Goal: Information Seeking & Learning: Learn about a topic

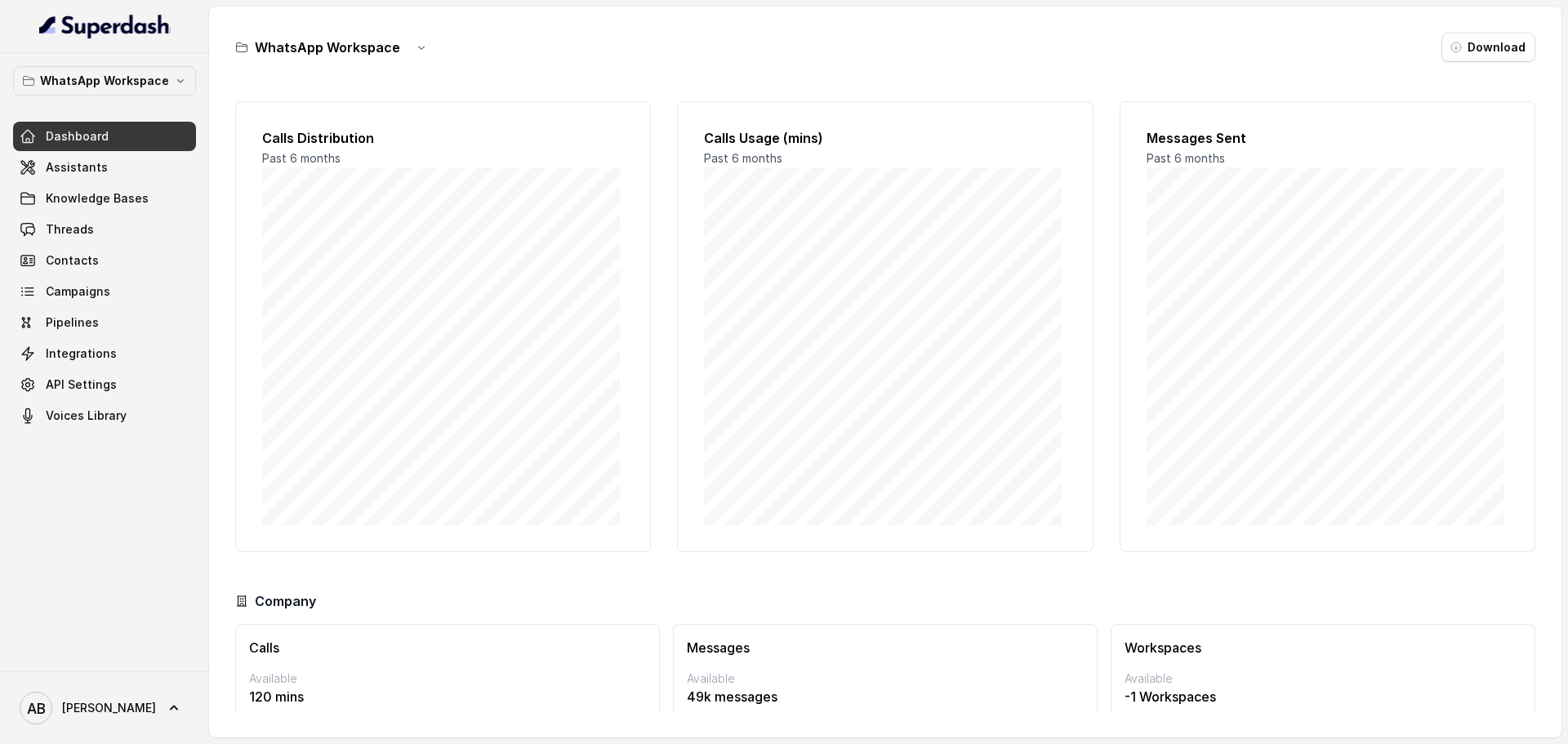
click at [128, 62] on div "WhatsApp Workspace Dashboard Assistants Knowledge Bases Threads Contacts Campai…" at bounding box center [105, 361] width 209 height 618
click at [131, 69] on button "WhatsApp Workspace" at bounding box center [105, 80] width 183 height 29
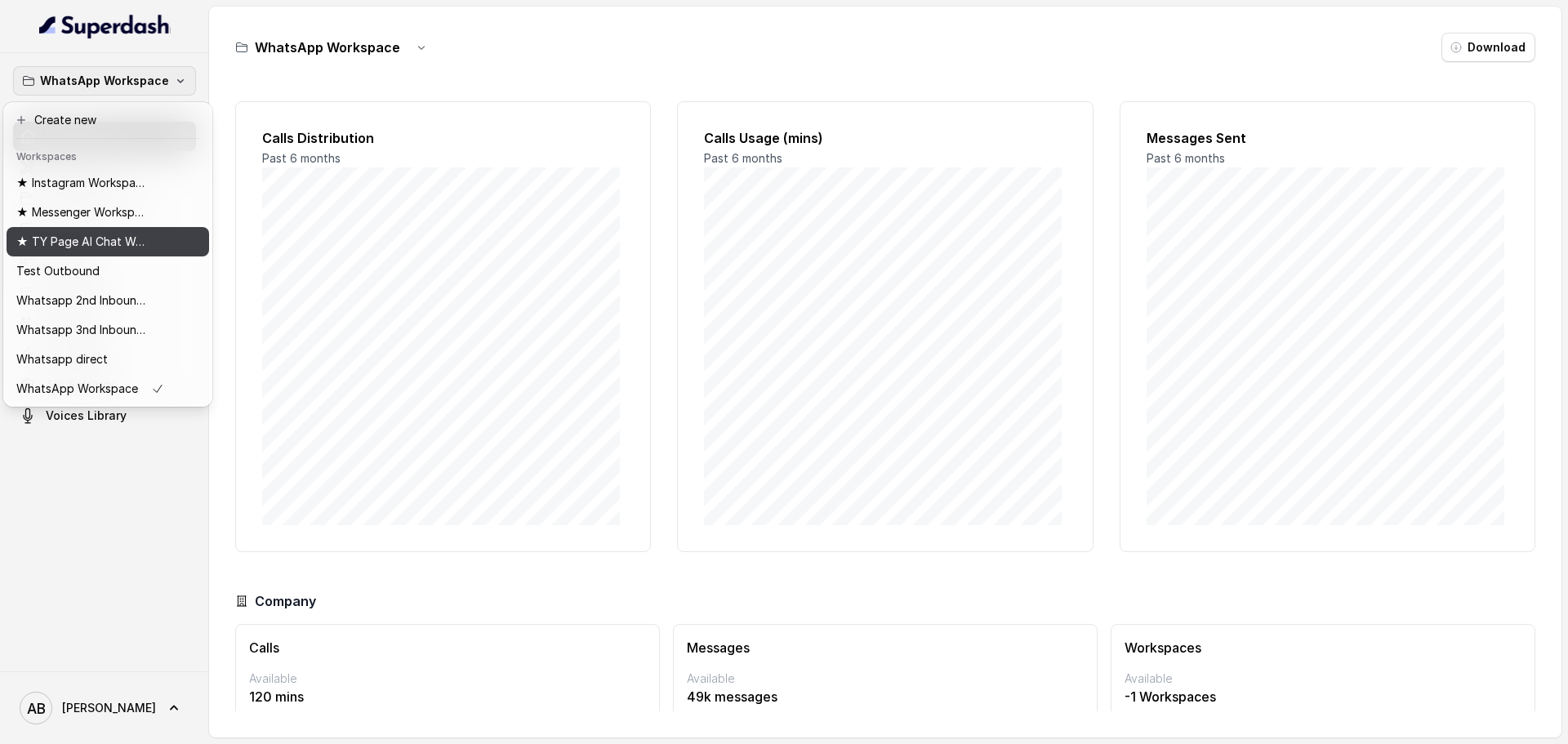
click at [113, 252] on button "★ TY Page AI Chat Workspace" at bounding box center [107, 241] width 202 height 29
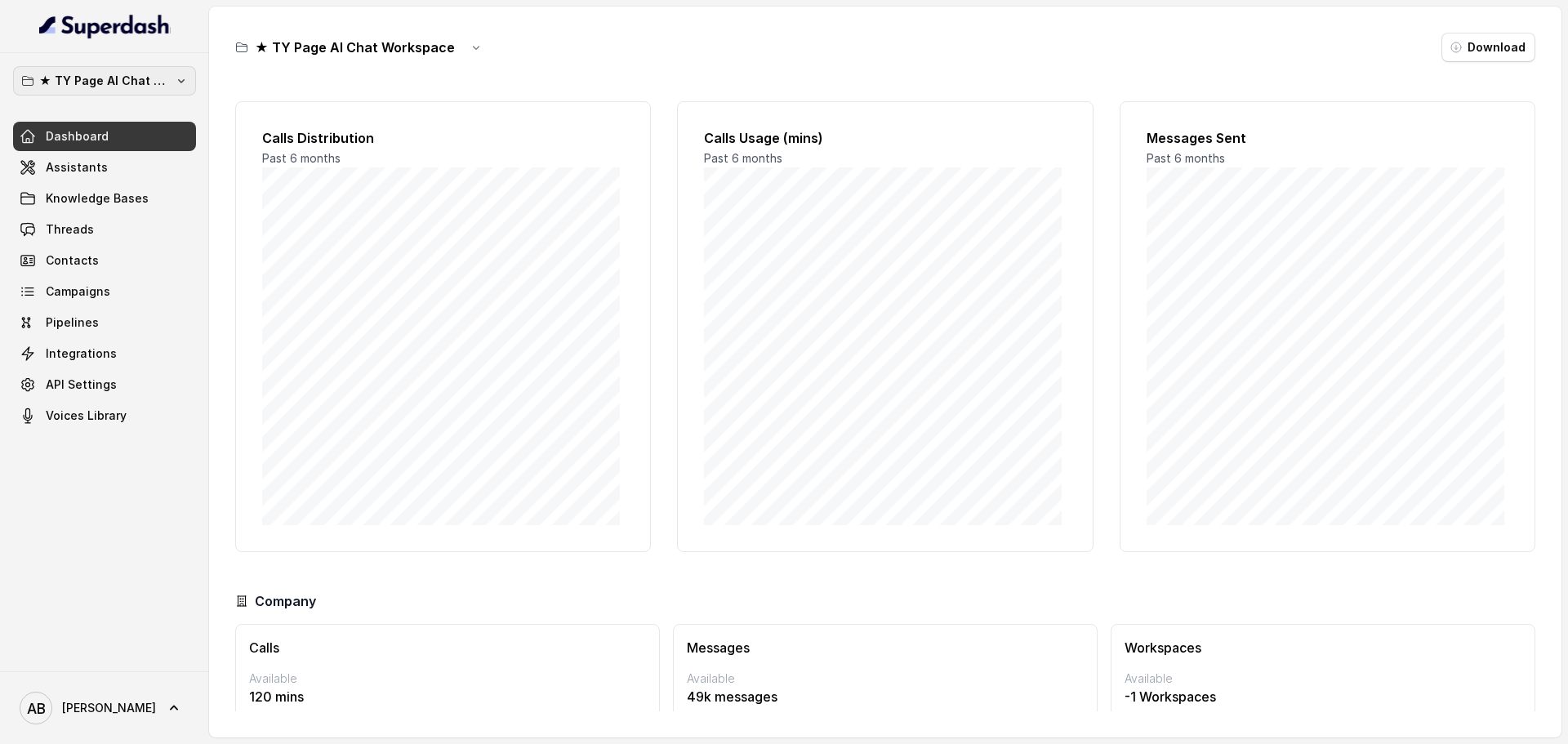
click at [143, 77] on p "★ TY Page AI Chat Workspace" at bounding box center [105, 81] width 131 height 19
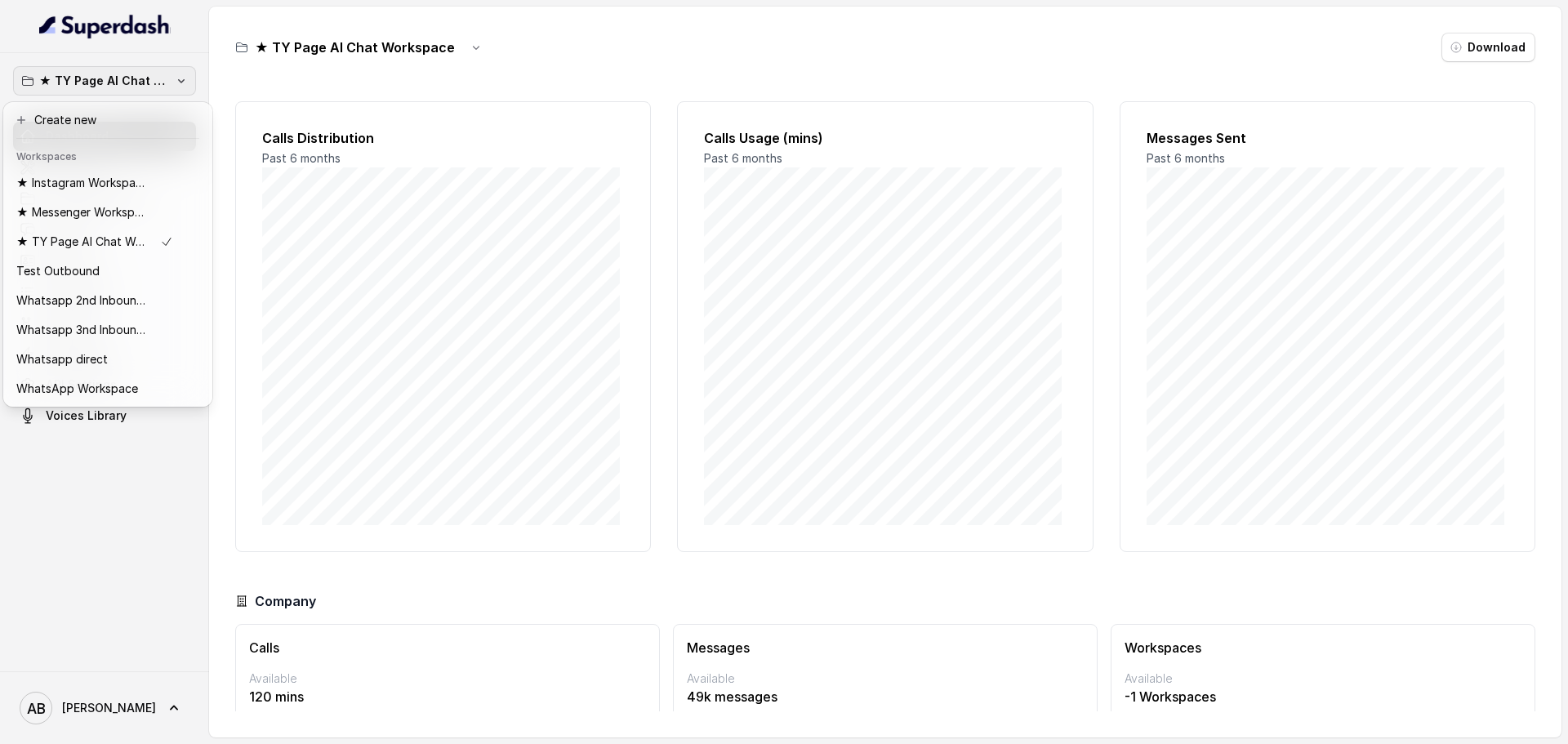
click at [128, 507] on div "★ TY Page AI Chat Workspace Dashboard Assistants Knowledge Bases Threads Contac…" at bounding box center [105, 361] width 209 height 618
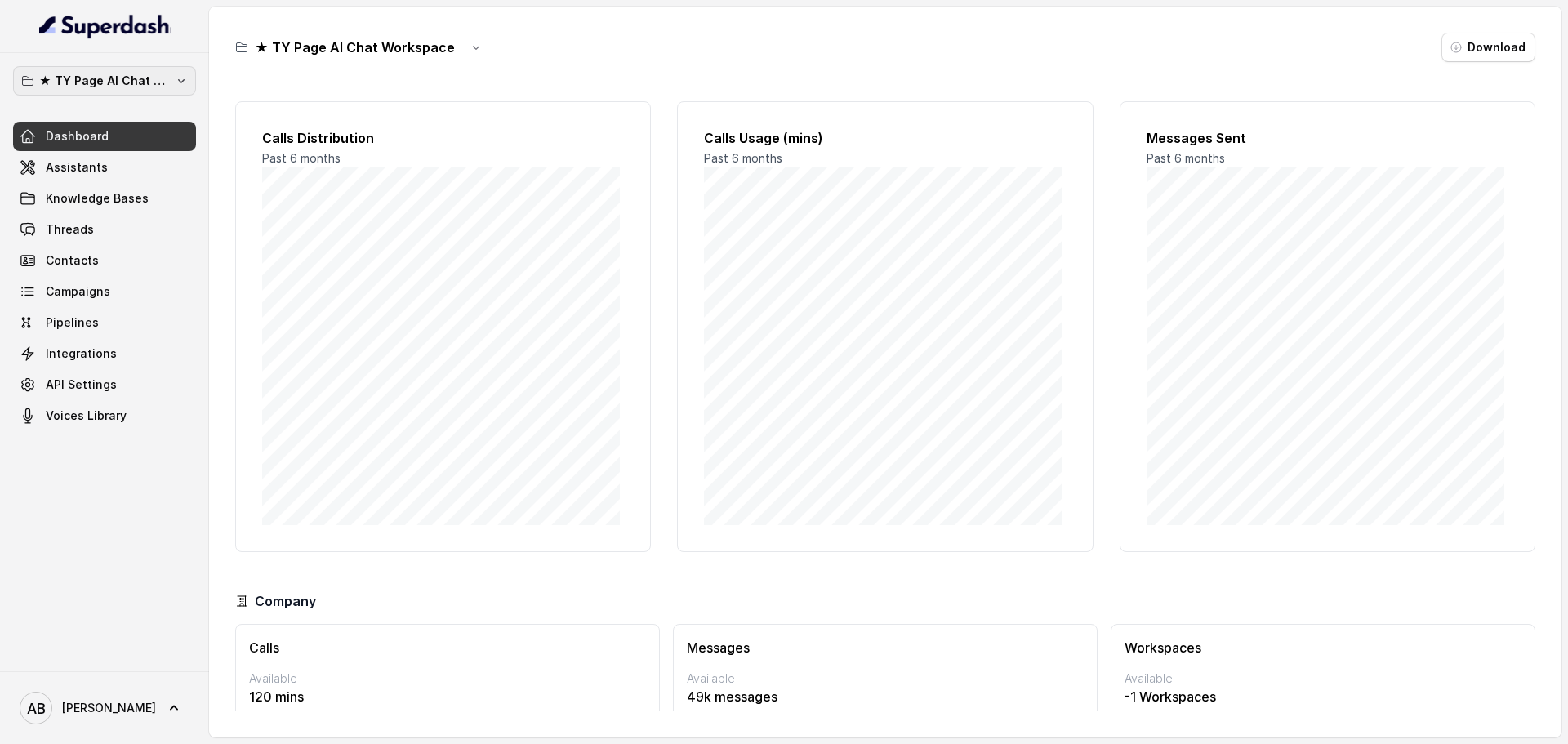
click at [123, 79] on p "★ TY Page AI Chat Workspace" at bounding box center [105, 81] width 131 height 19
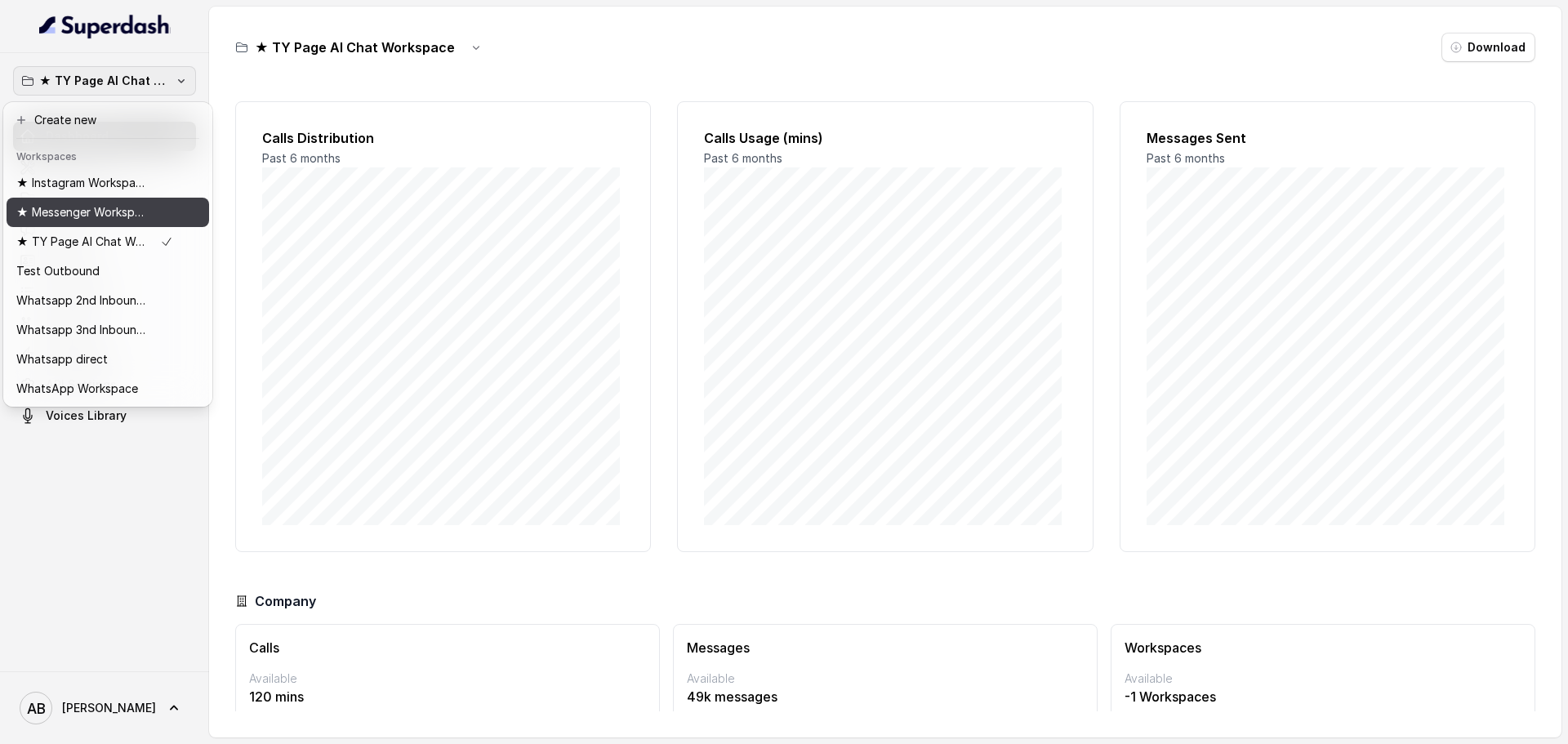
click at [131, 219] on p "★ Messenger Workspace" at bounding box center [82, 212] width 131 height 19
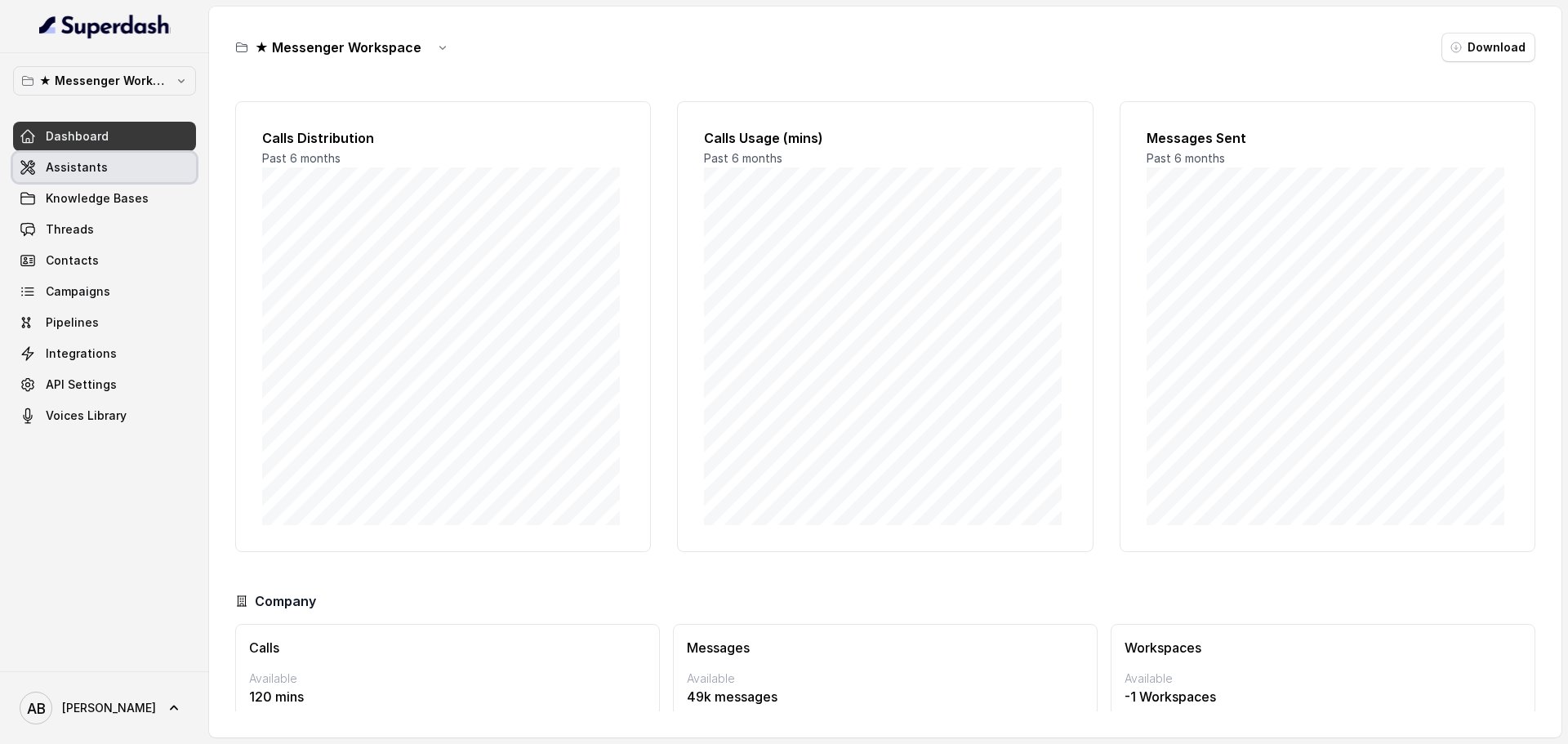
click at [115, 181] on link "Assistants" at bounding box center [105, 167] width 183 height 29
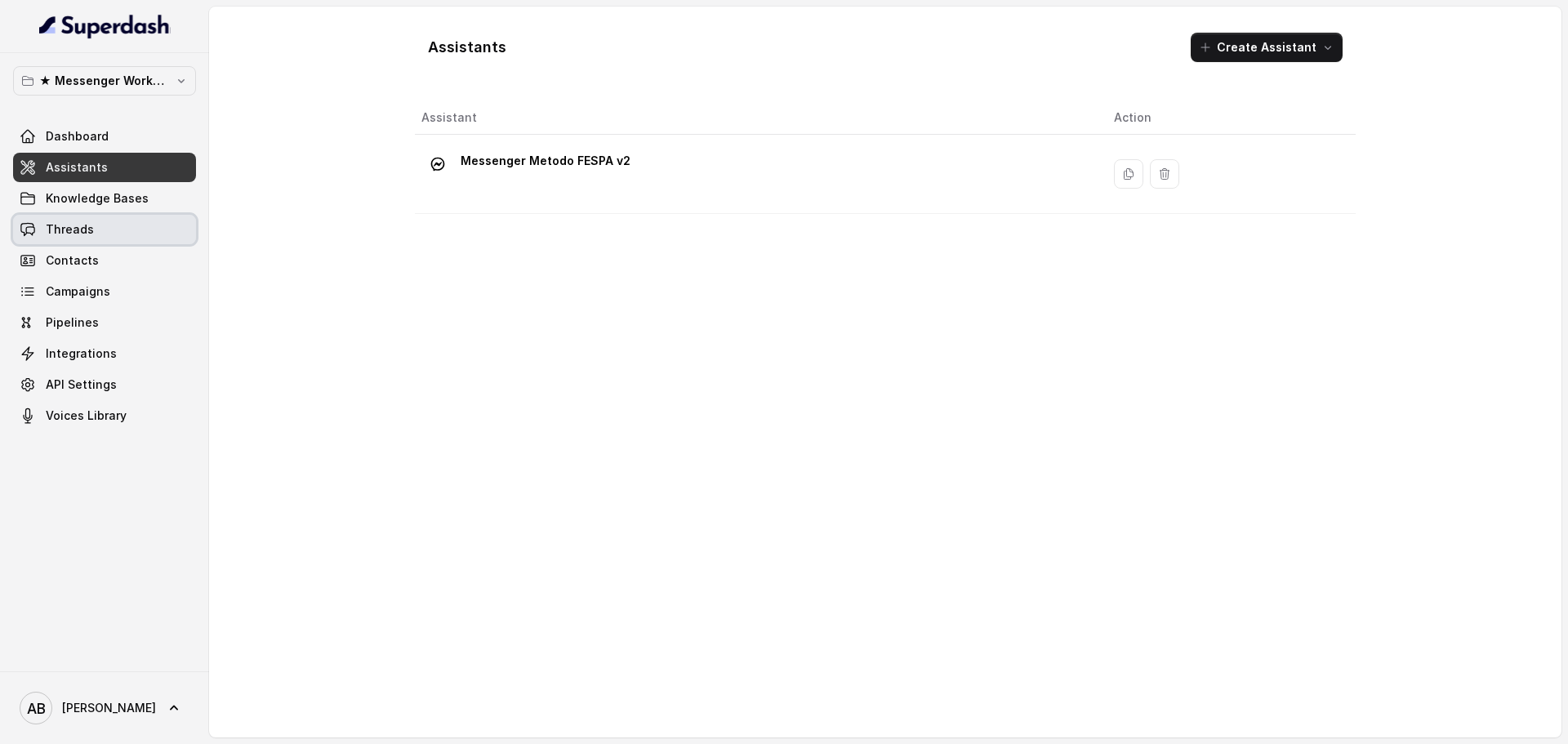
click at [116, 243] on link "Threads" at bounding box center [105, 229] width 183 height 29
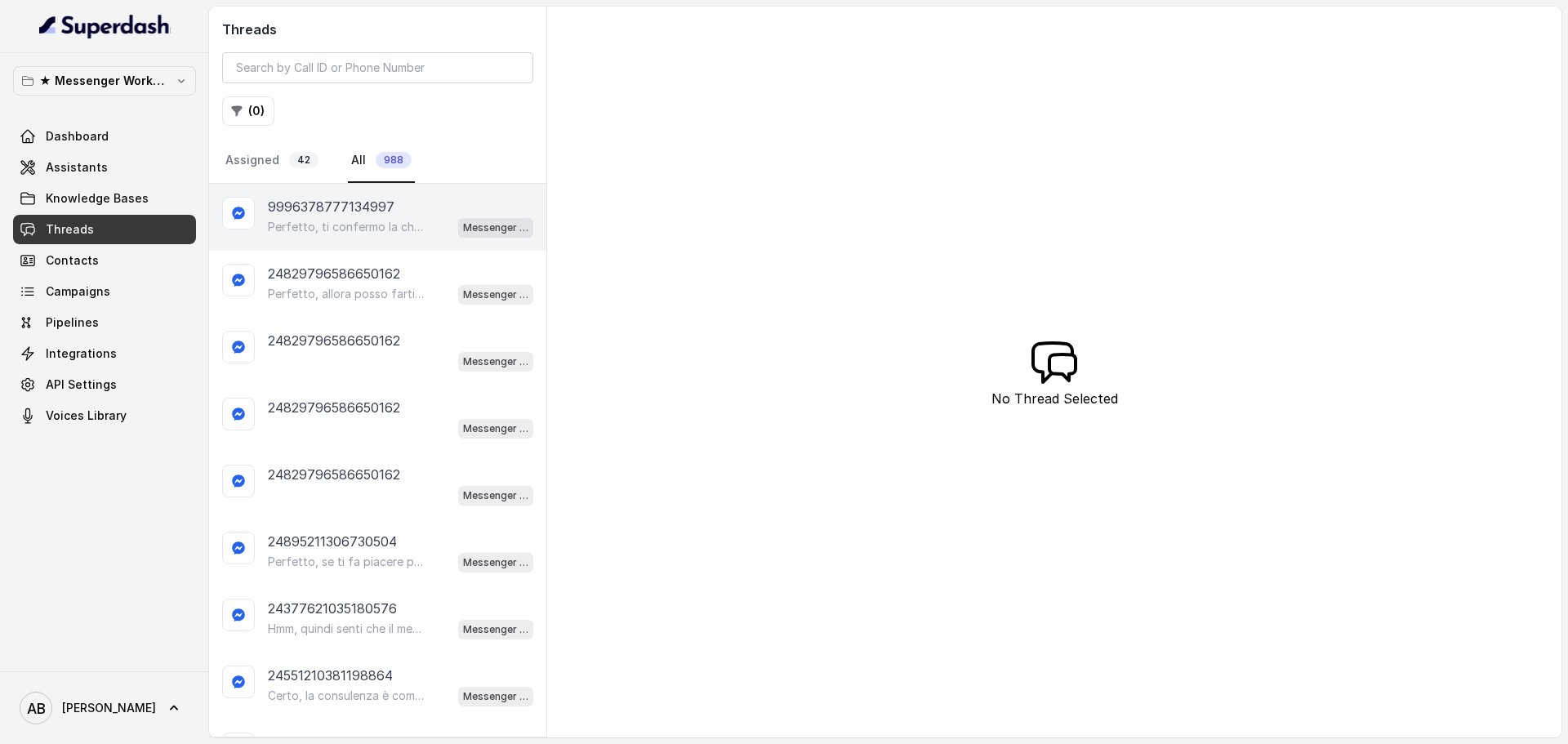
click at [369, 226] on p "Perfetto, ti confermo la chiamata per [DATE] alle 17:00! Un nostro segretario t…" at bounding box center [346, 227] width 157 height 17
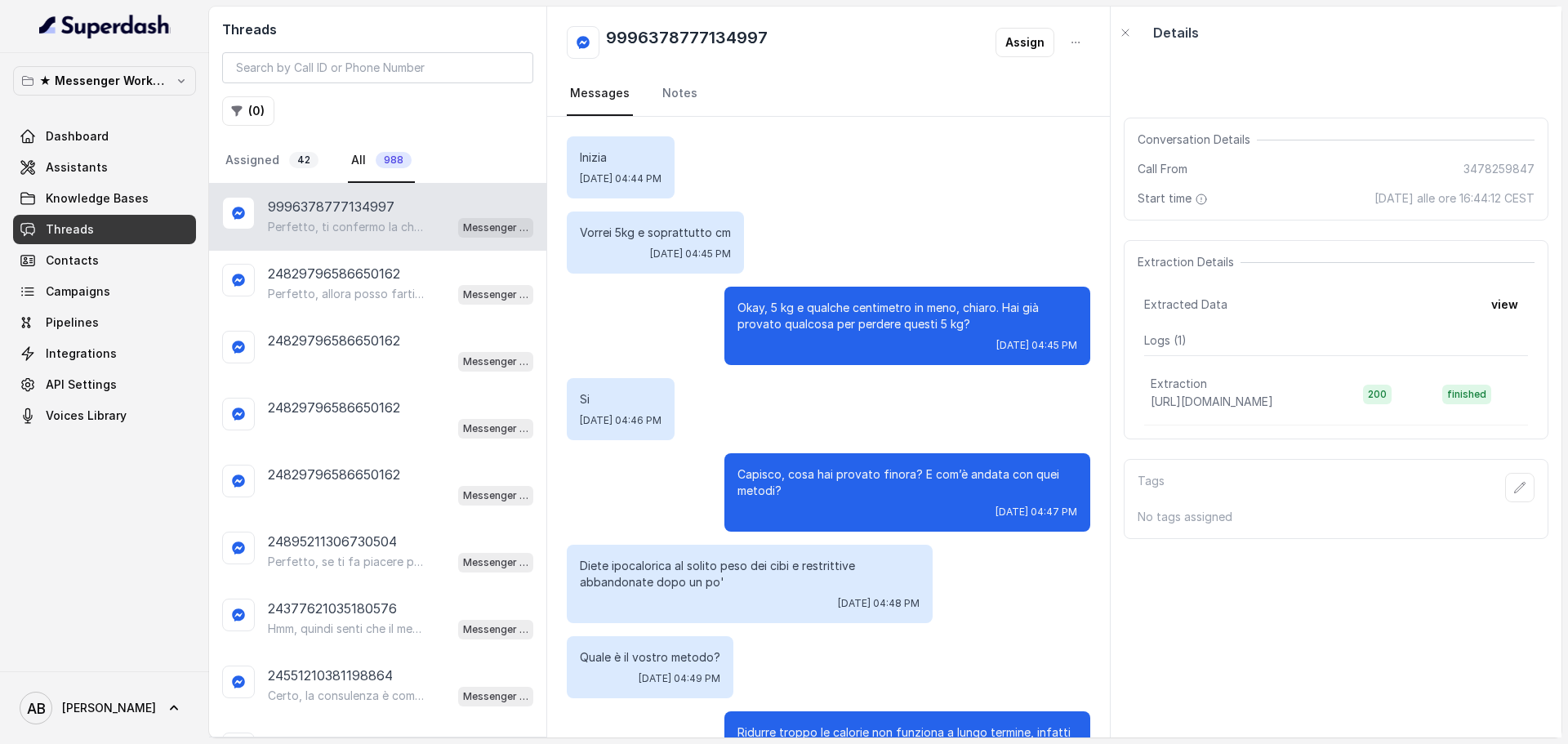
scroll to position [816, 0]
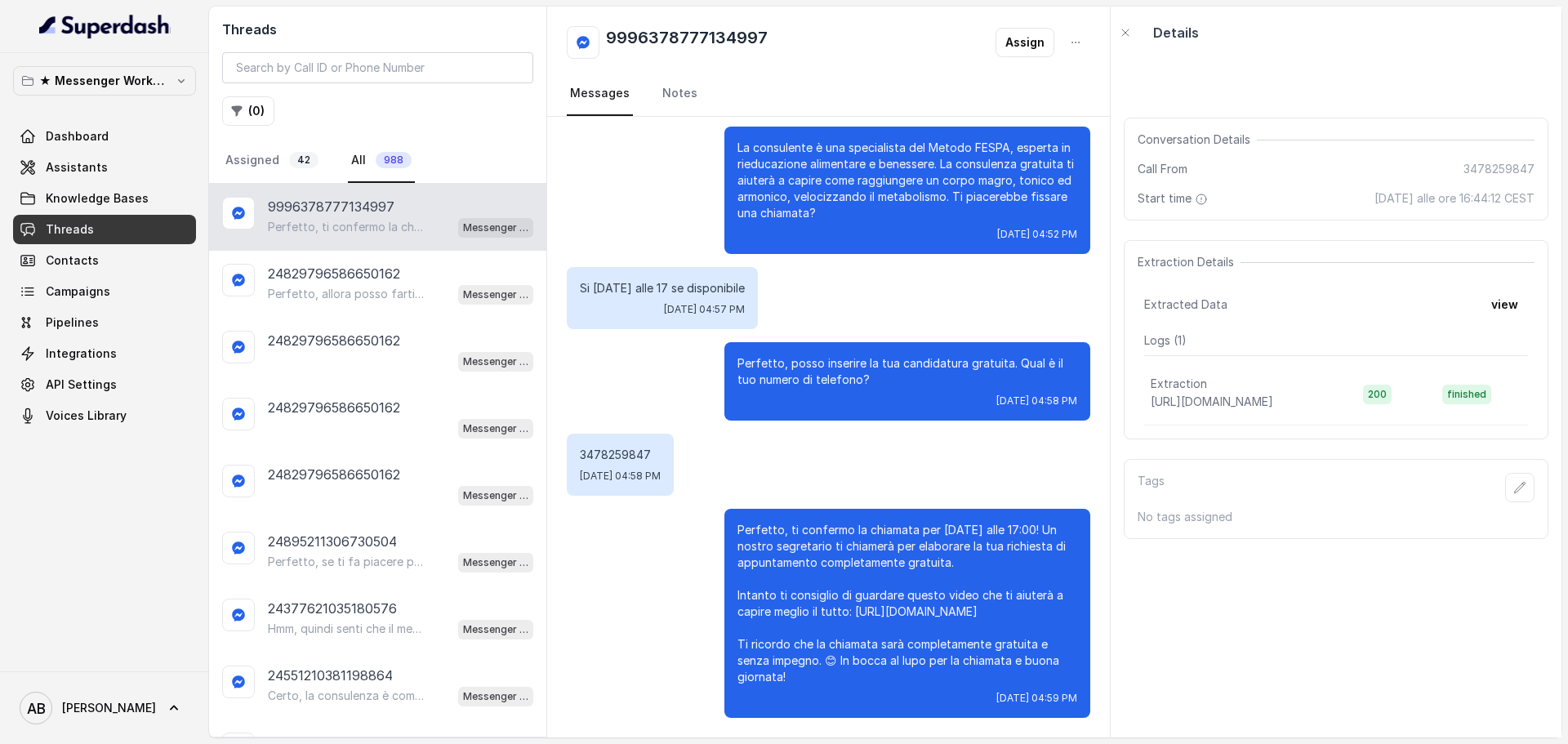
click at [626, 447] on p "3478259847" at bounding box center [620, 455] width 81 height 17
copy p "3478259847"
click at [290, 271] on p "24829796586650162" at bounding box center [333, 274] width 132 height 19
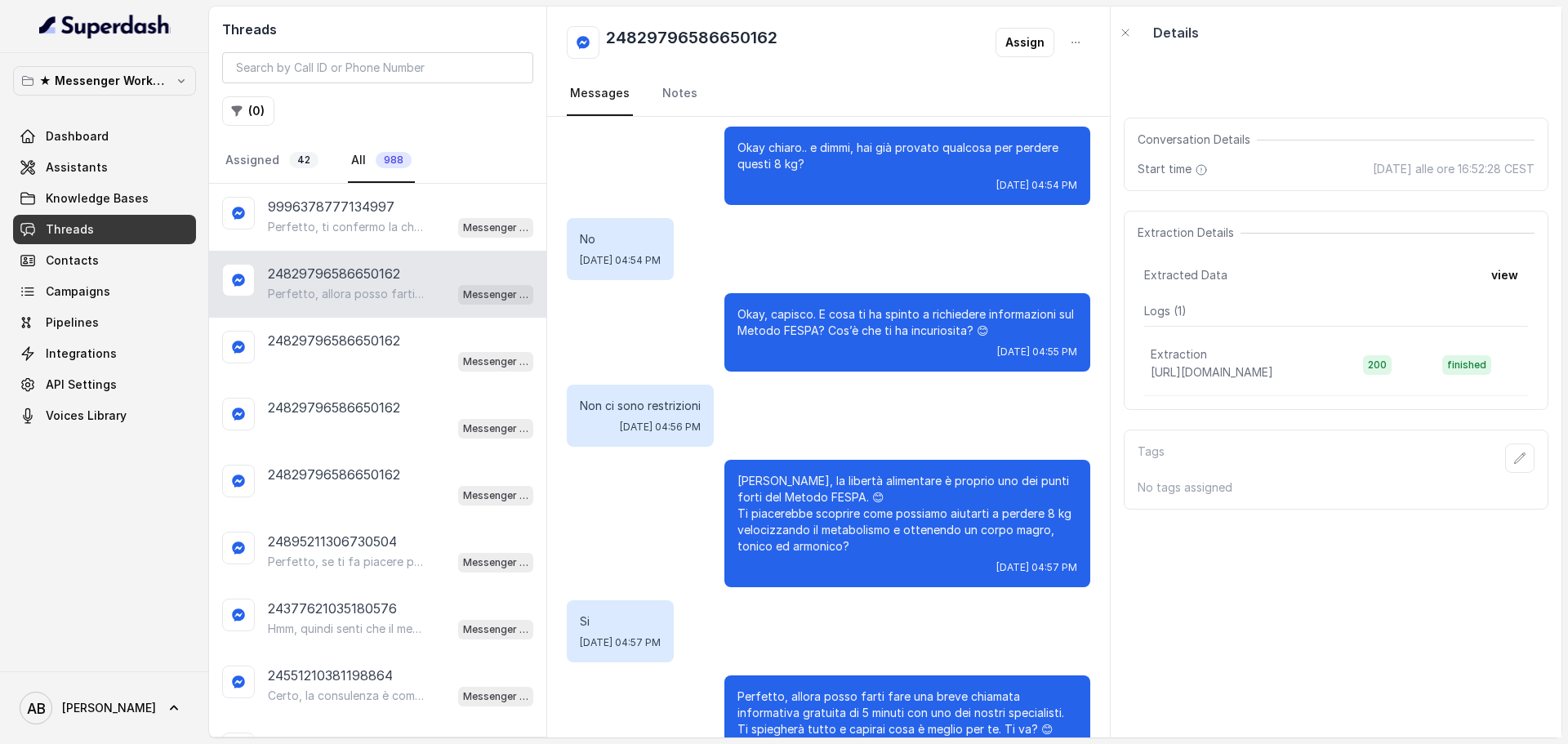
scroll to position [379, 0]
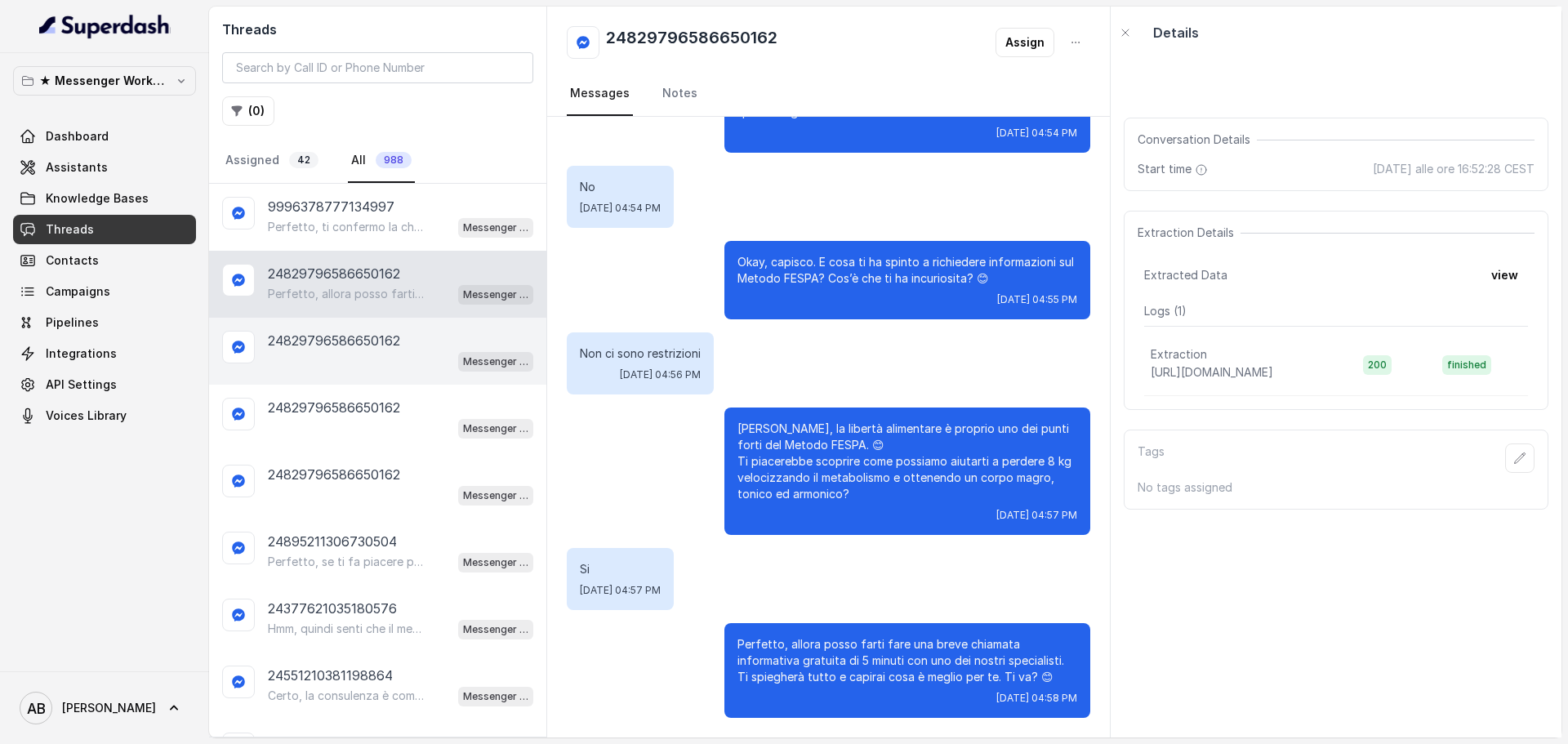
click at [358, 337] on p "24829796586650162" at bounding box center [333, 340] width 132 height 19
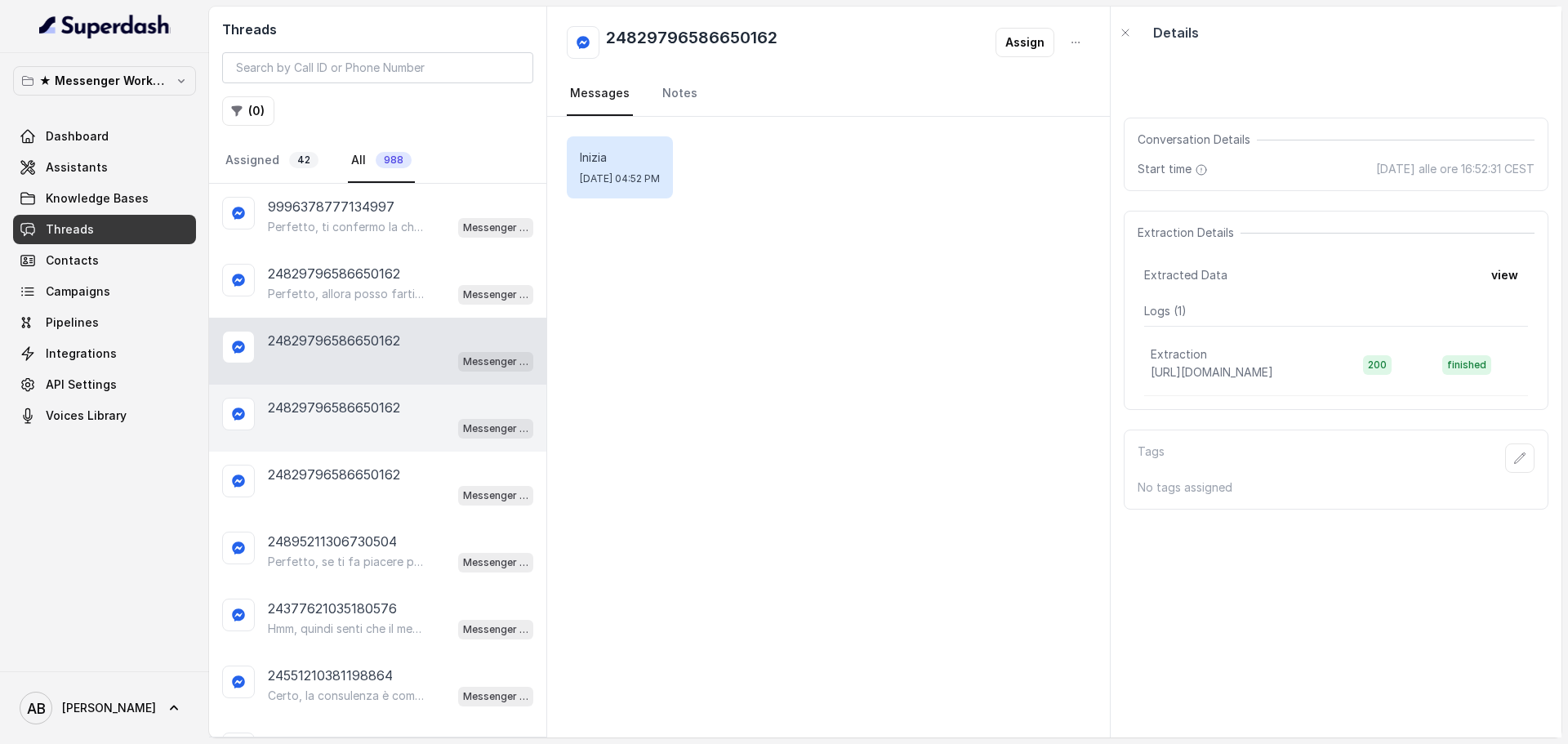
click at [330, 405] on p "24829796586650162" at bounding box center [333, 407] width 132 height 19
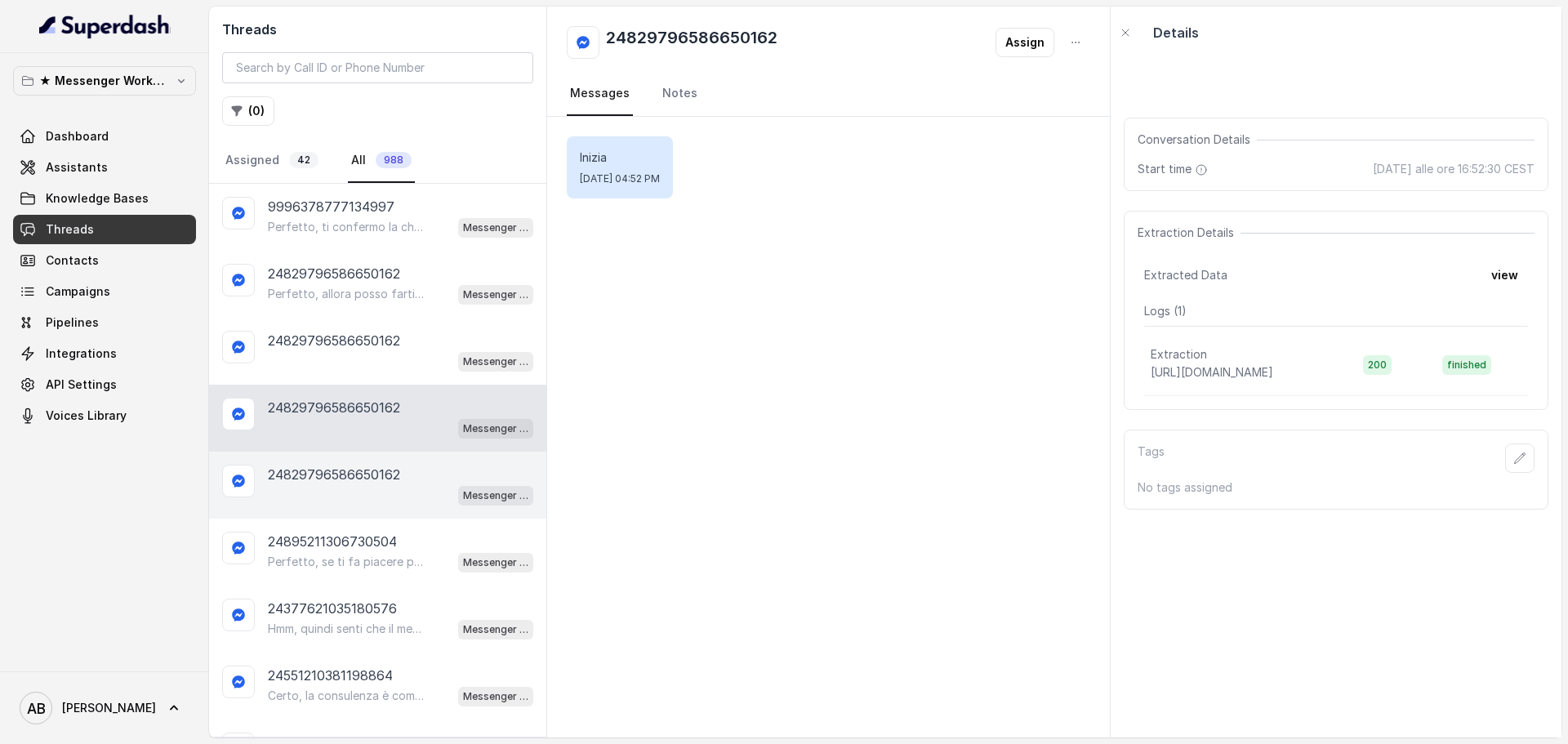
drag, startPoint x: 368, startPoint y: 513, endPoint x: 365, endPoint y: 545, distance: 32.1
click at [368, 512] on div "24829796586650162 Messenger Metodo FESPA v2" at bounding box center [377, 485] width 337 height 67
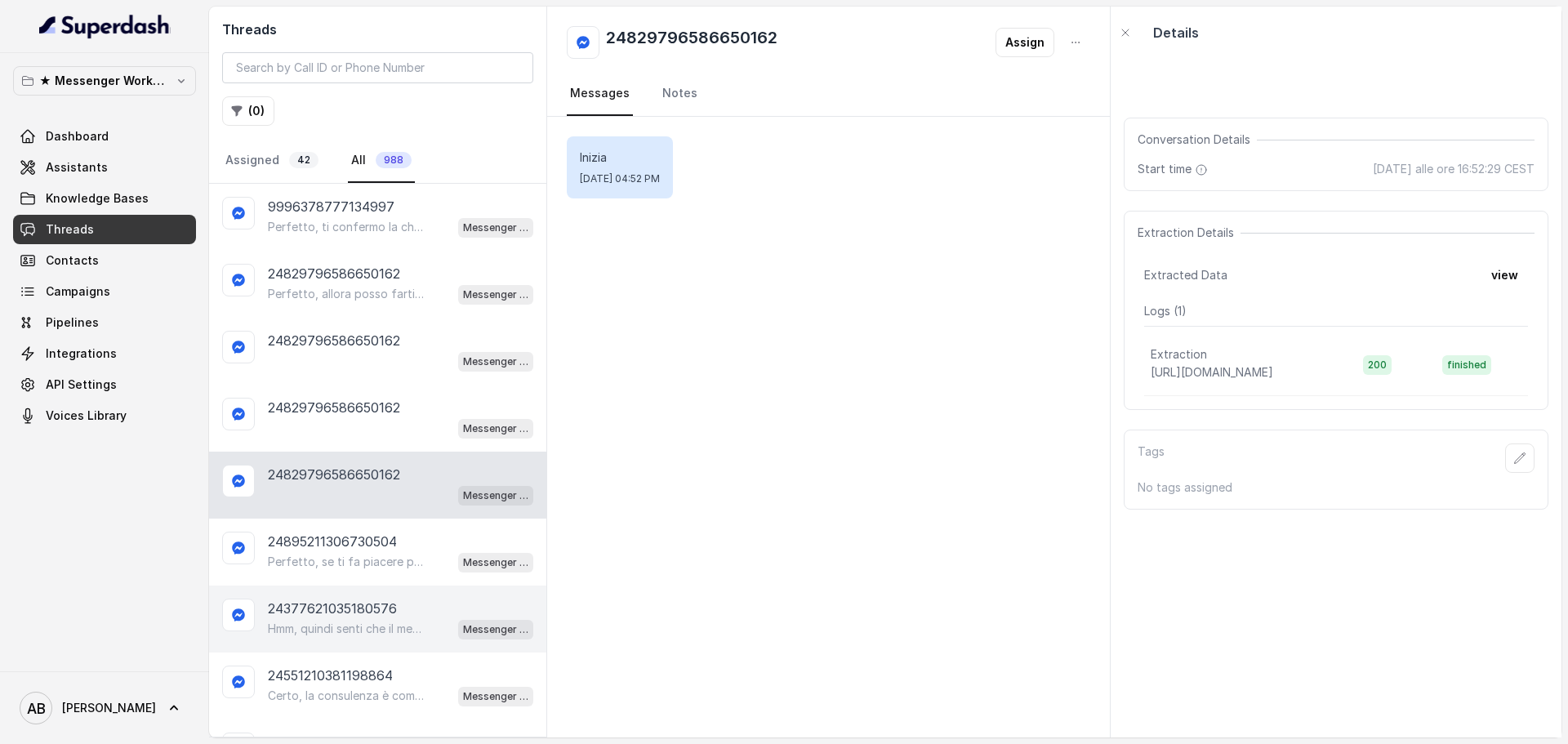
click at [364, 605] on p "24377621035180576" at bounding box center [332, 608] width 129 height 19
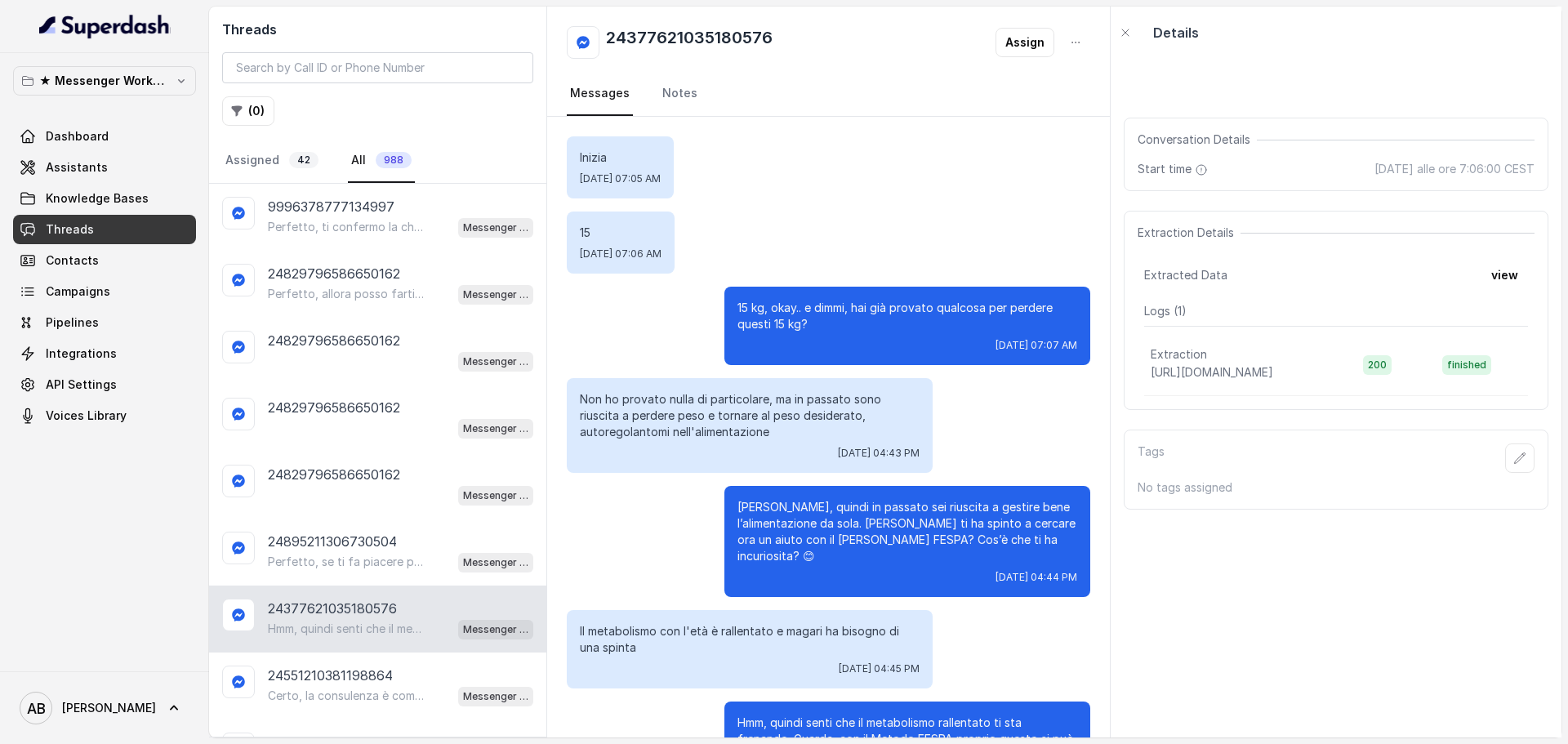
scroll to position [78, 0]
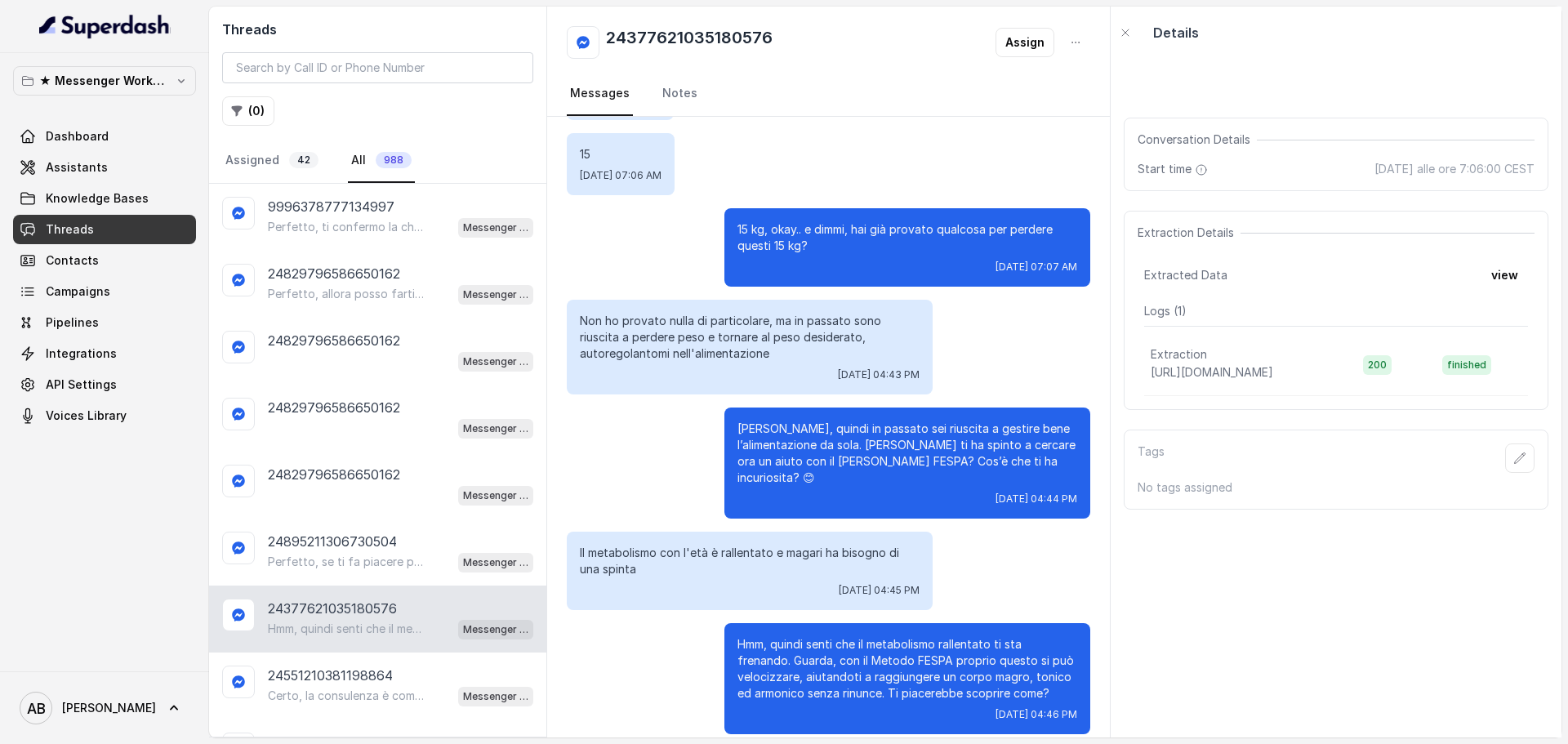
click at [370, 587] on div "24377621035180576 Hmm, quindi senti che il metabolismo rallentato ti sta frenan…" at bounding box center [377, 619] width 337 height 67
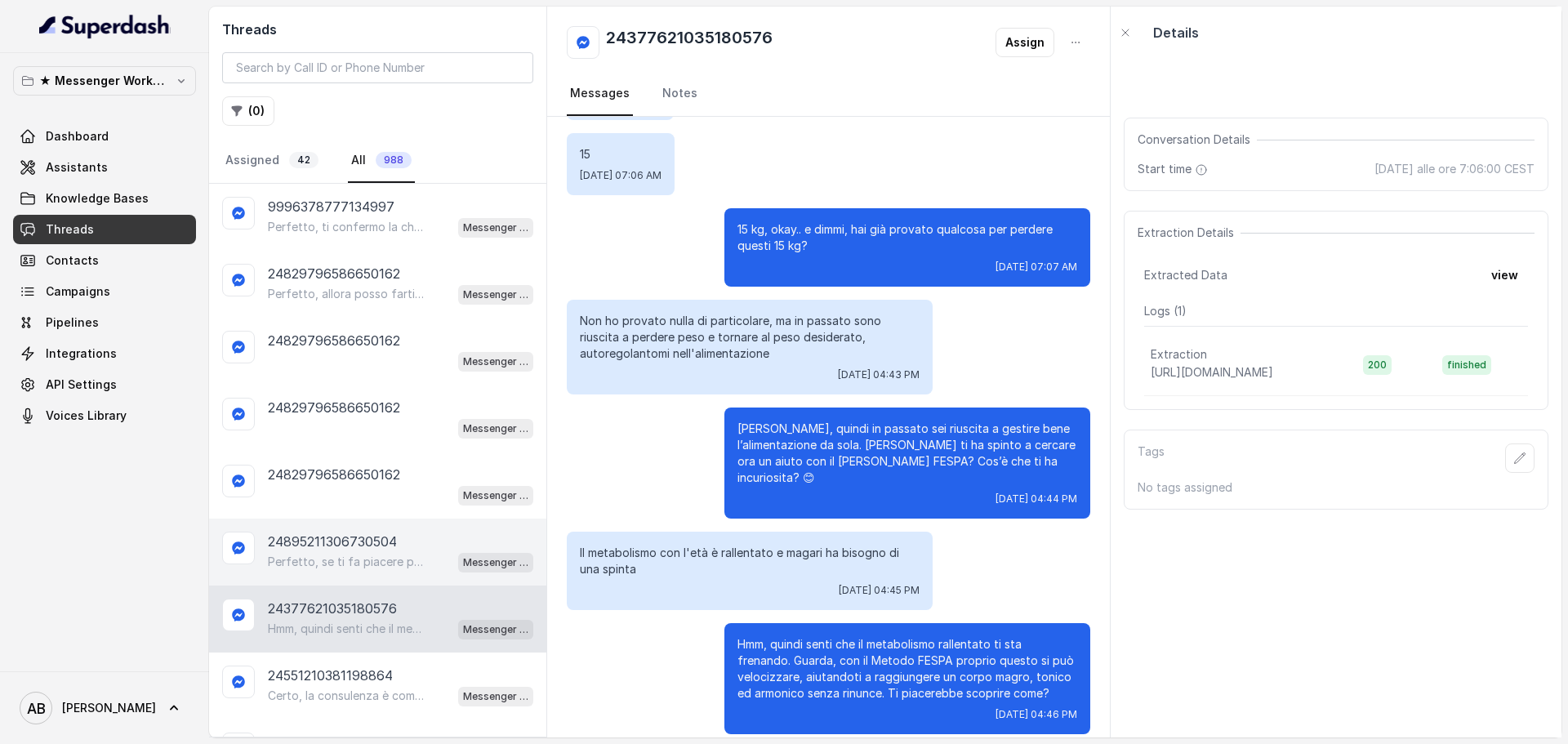
click at [310, 580] on div "24895211306730504 Perfetto, se ti fa piacere possiamo fare una breve chiamata i…" at bounding box center [377, 551] width 337 height 67
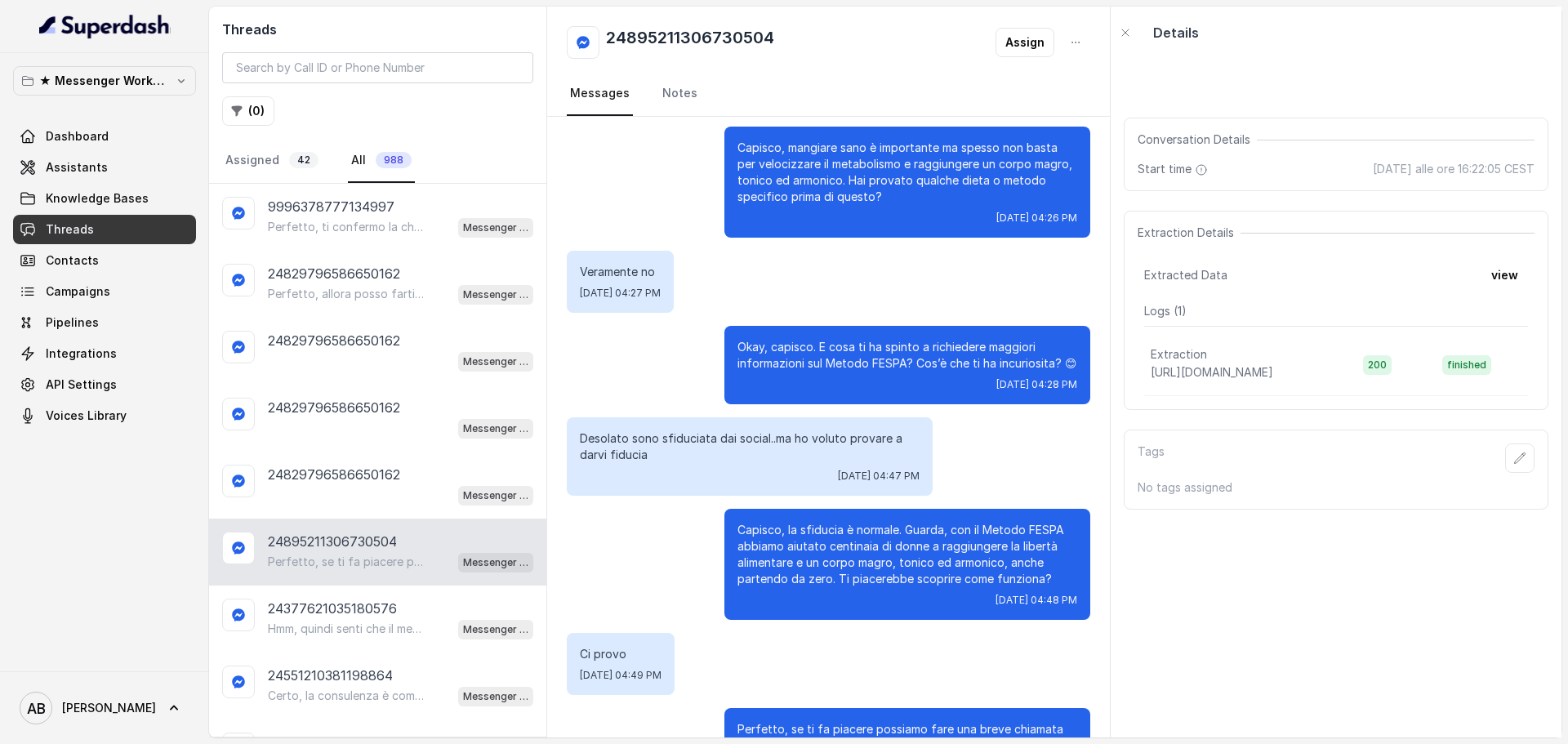
scroll to position [444, 0]
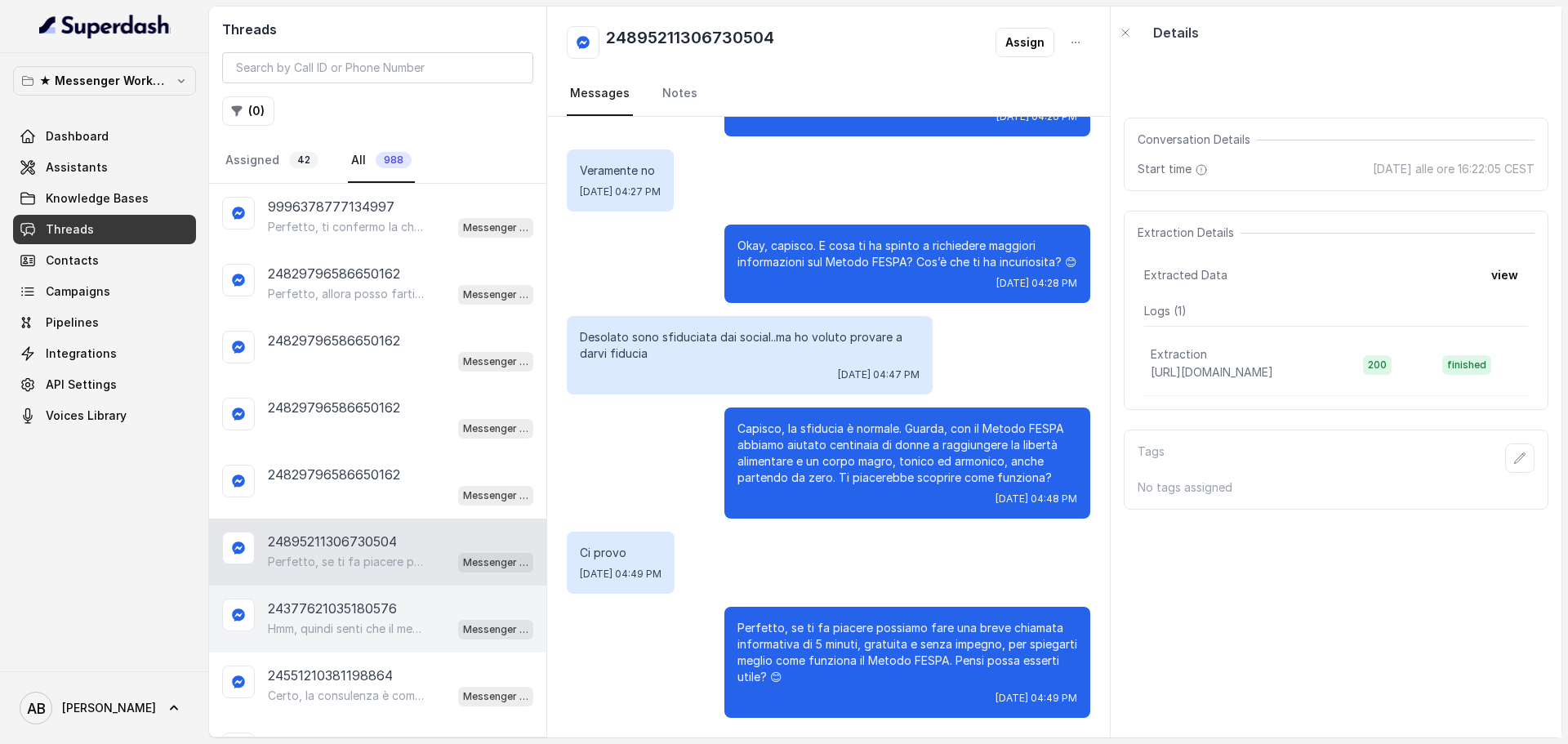
click at [335, 616] on p "24377621035180576" at bounding box center [332, 608] width 129 height 19
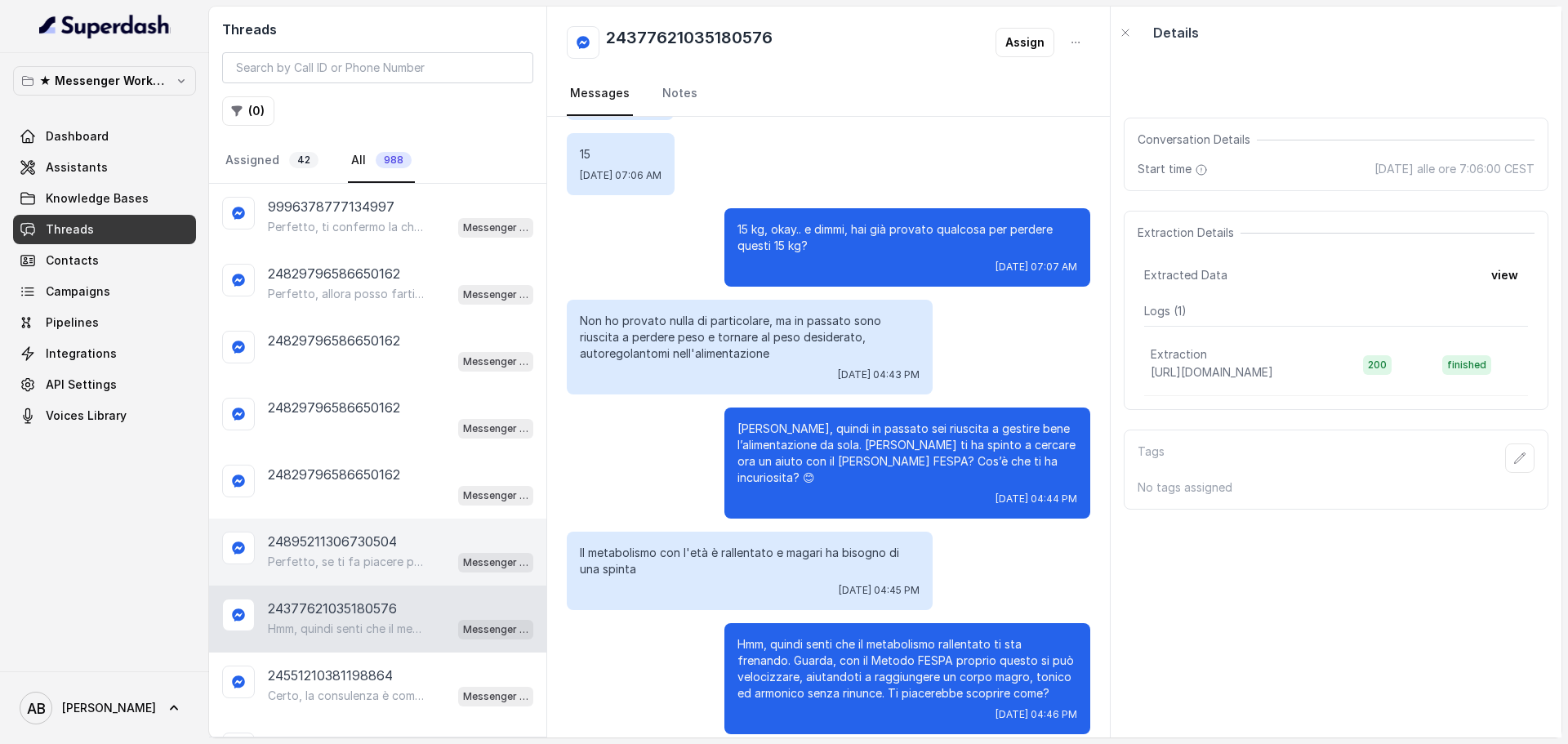
scroll to position [164, 0]
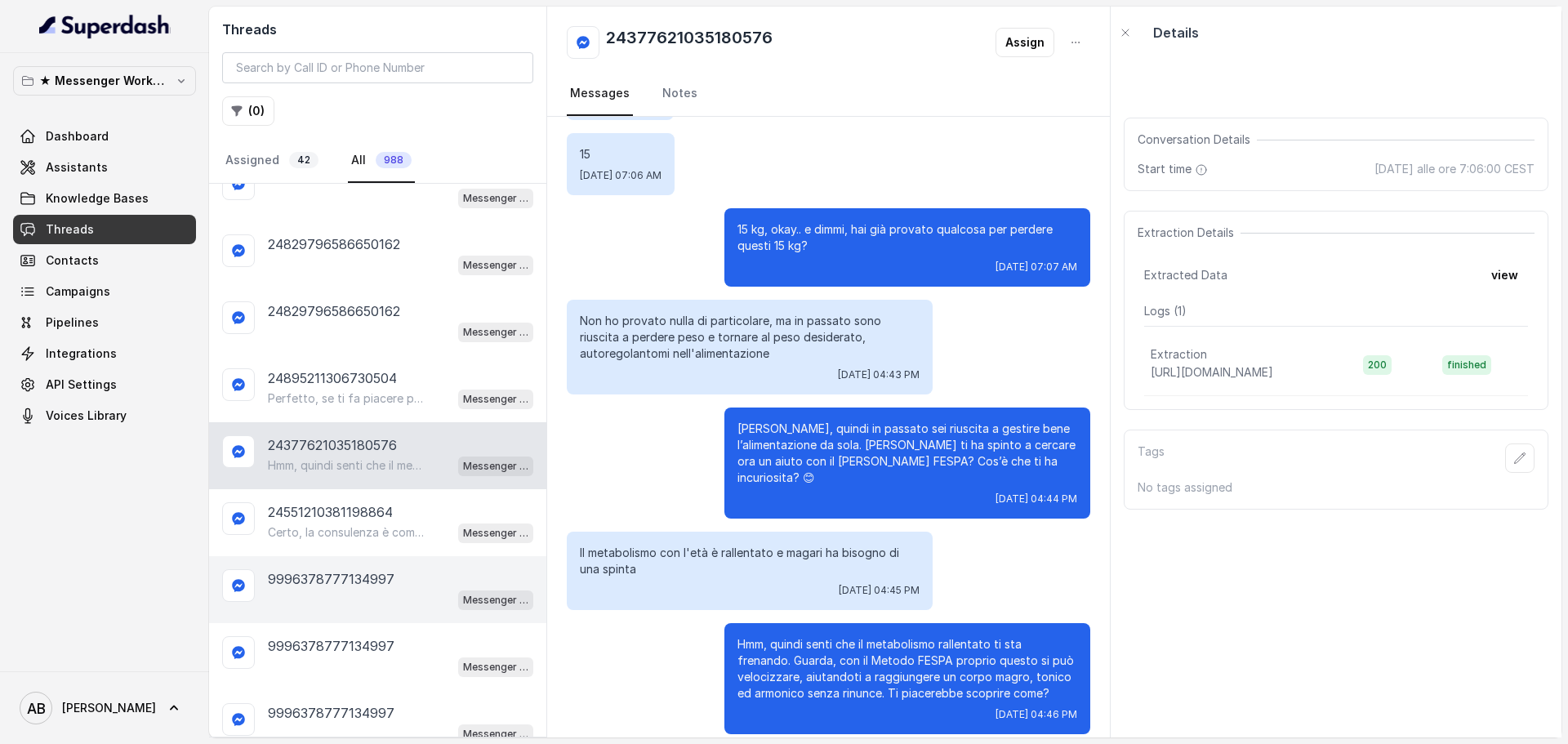
click at [318, 563] on div "9996378777134997 Messenger Metodo FESPA v2" at bounding box center [377, 589] width 337 height 67
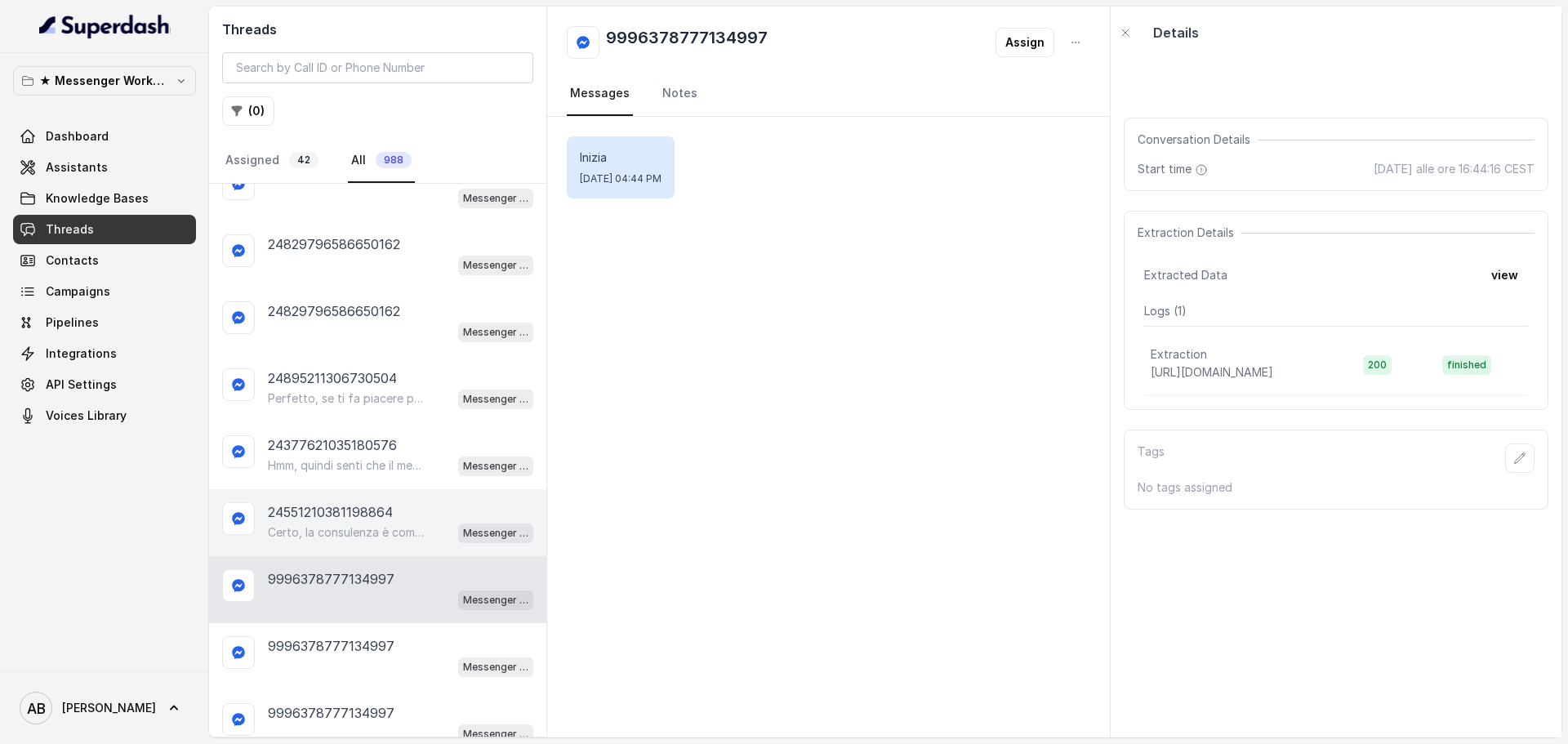
click at [421, 523] on div "Certo, la consulenza è completamente gratuita e senza impegno. 😊 [PERSON_NAME] …" at bounding box center [400, 532] width 266 height 21
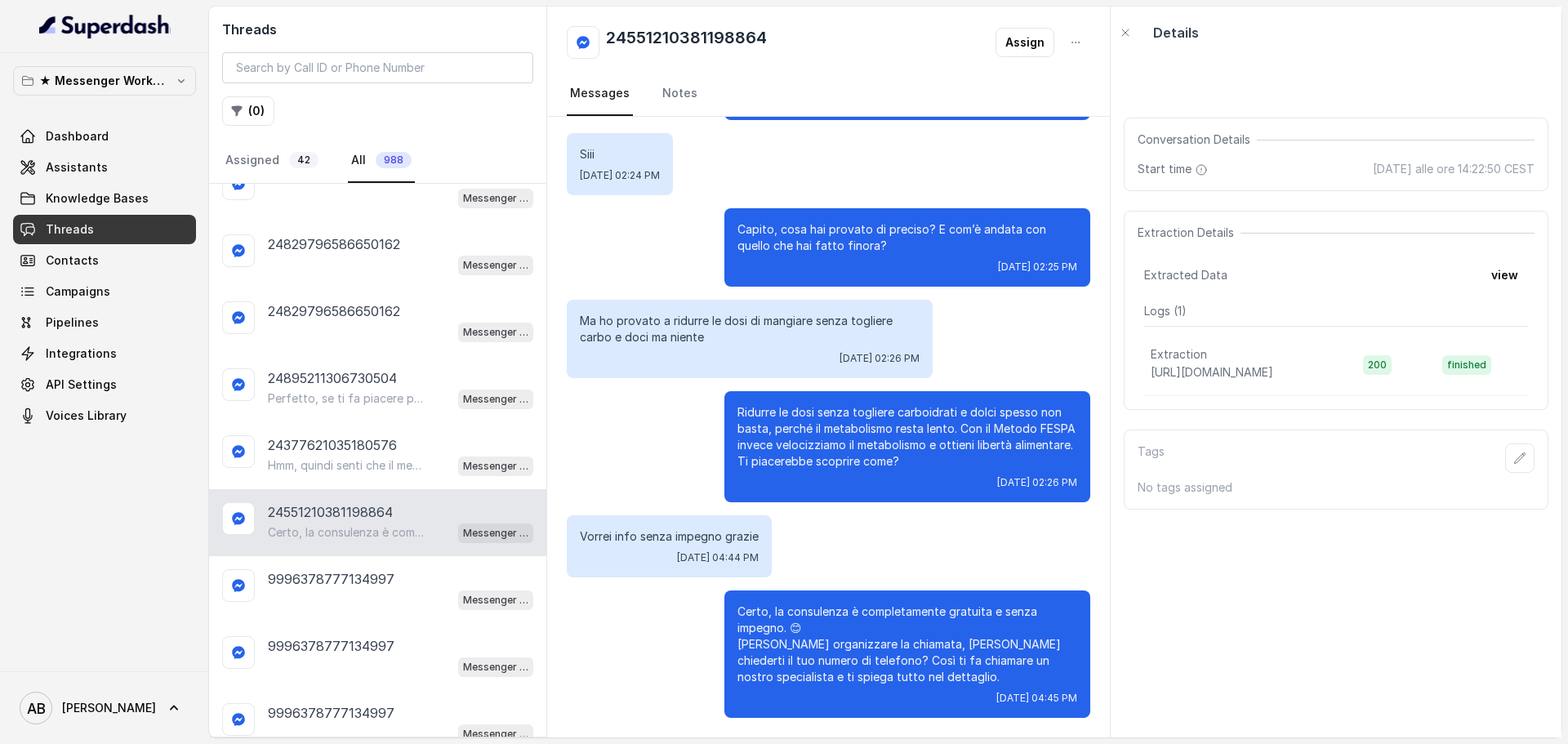
scroll to position [408, 0]
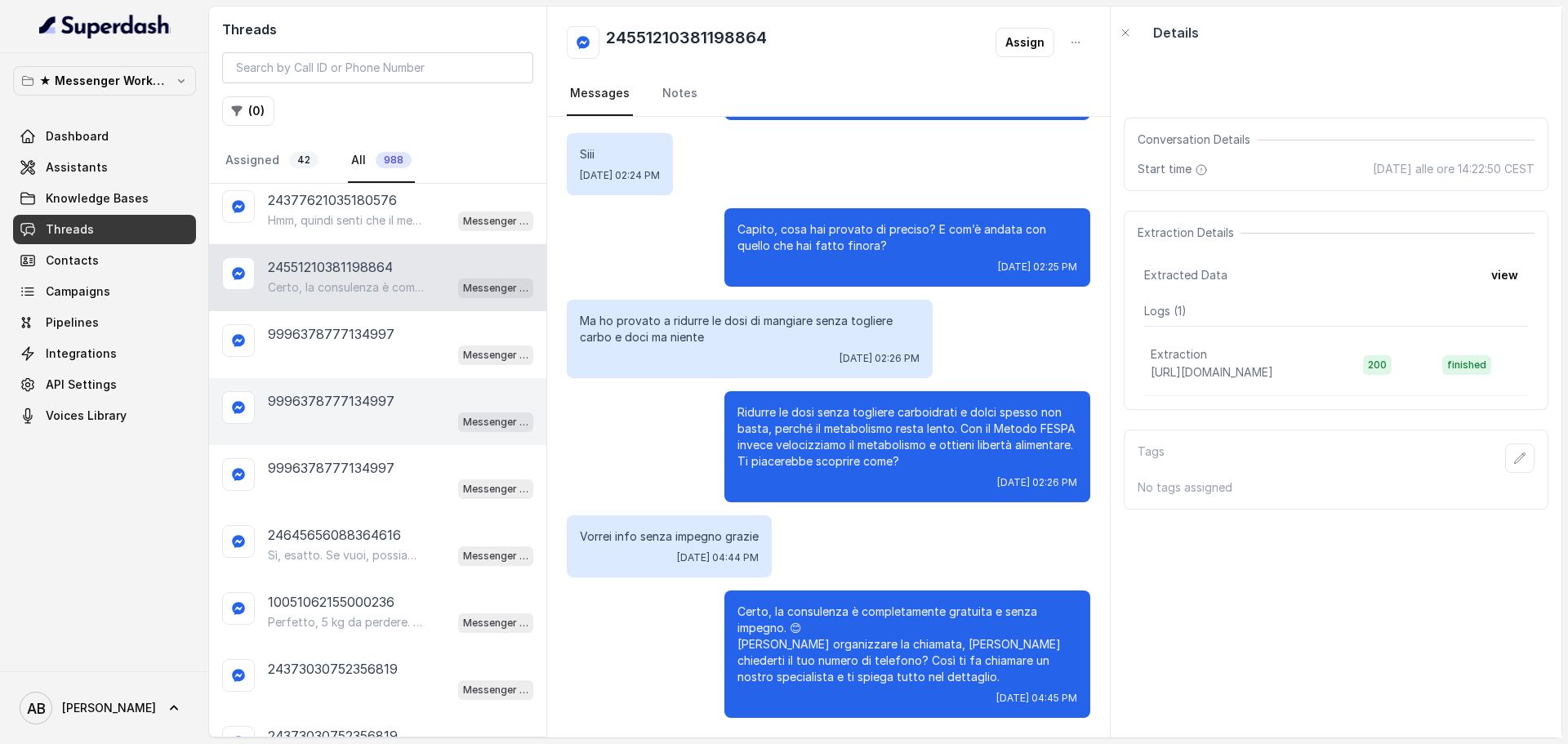
click at [332, 378] on div "9996378777134997 Messenger Metodo FESPA v2" at bounding box center [377, 412] width 337 height 67
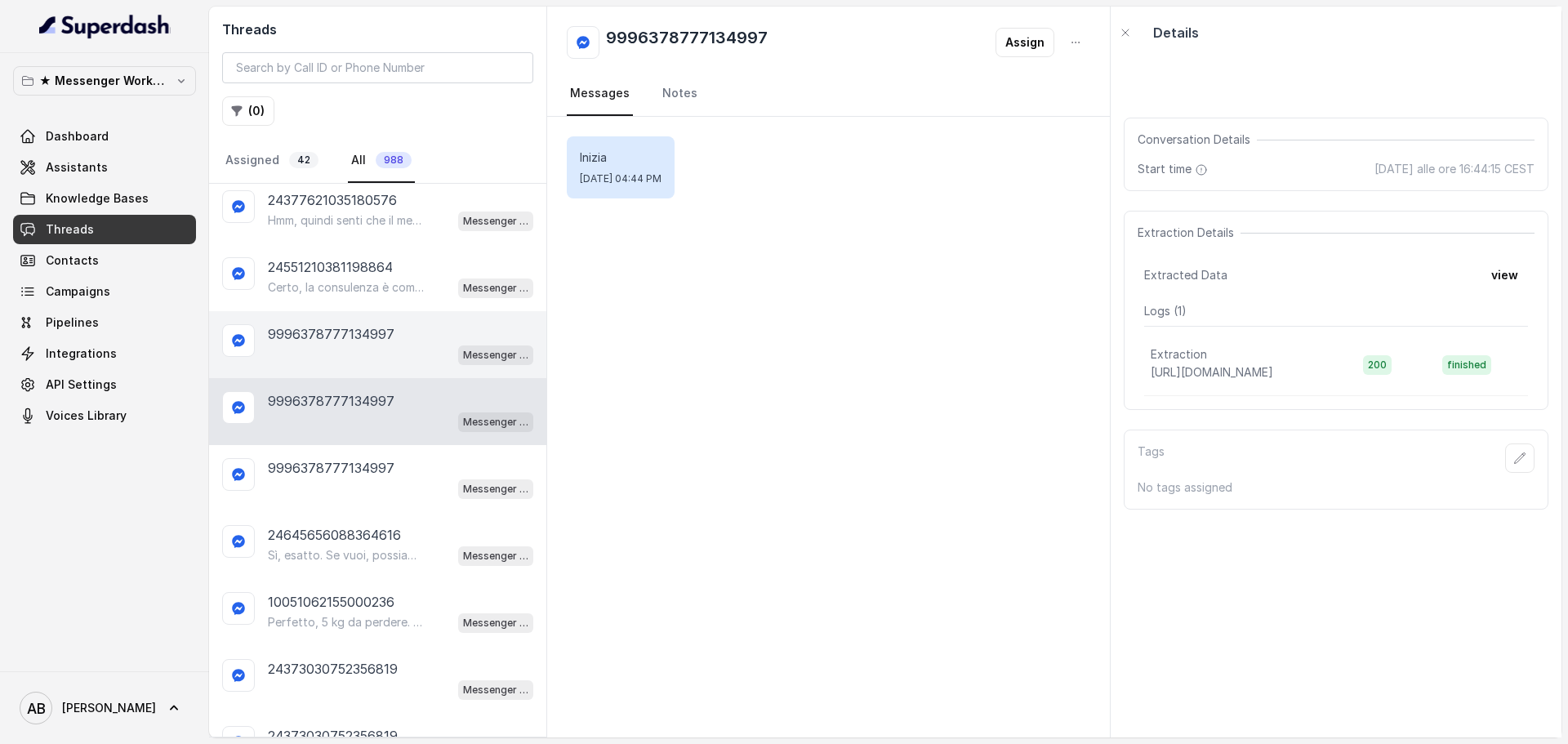
click at [336, 332] on p "9996378777134997" at bounding box center [331, 334] width 127 height 19
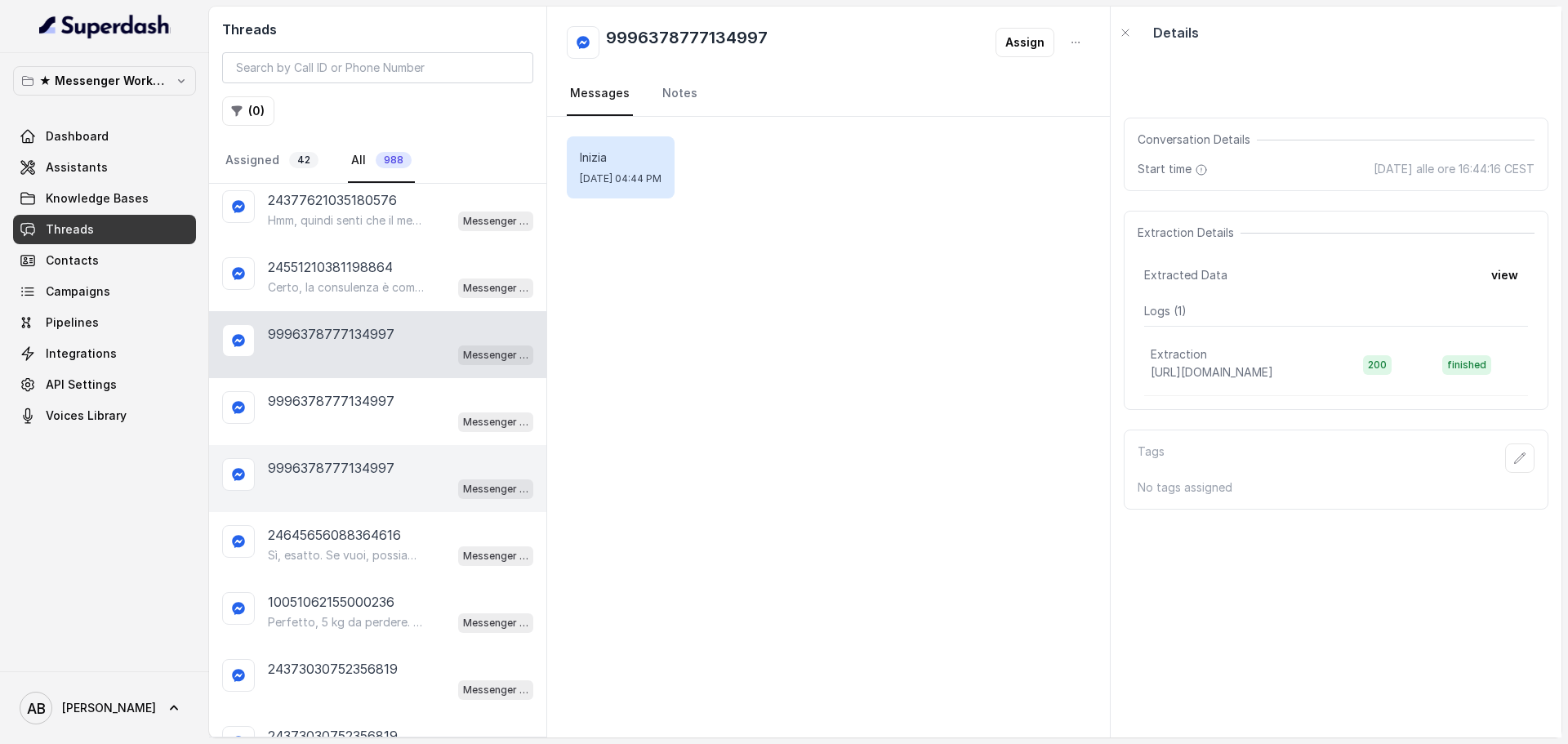
drag, startPoint x: 319, startPoint y: 451, endPoint x: 323, endPoint y: 480, distance: 29.3
click at [320, 456] on div "9996378777134997 Messenger Metodo FESPA v2" at bounding box center [377, 478] width 337 height 67
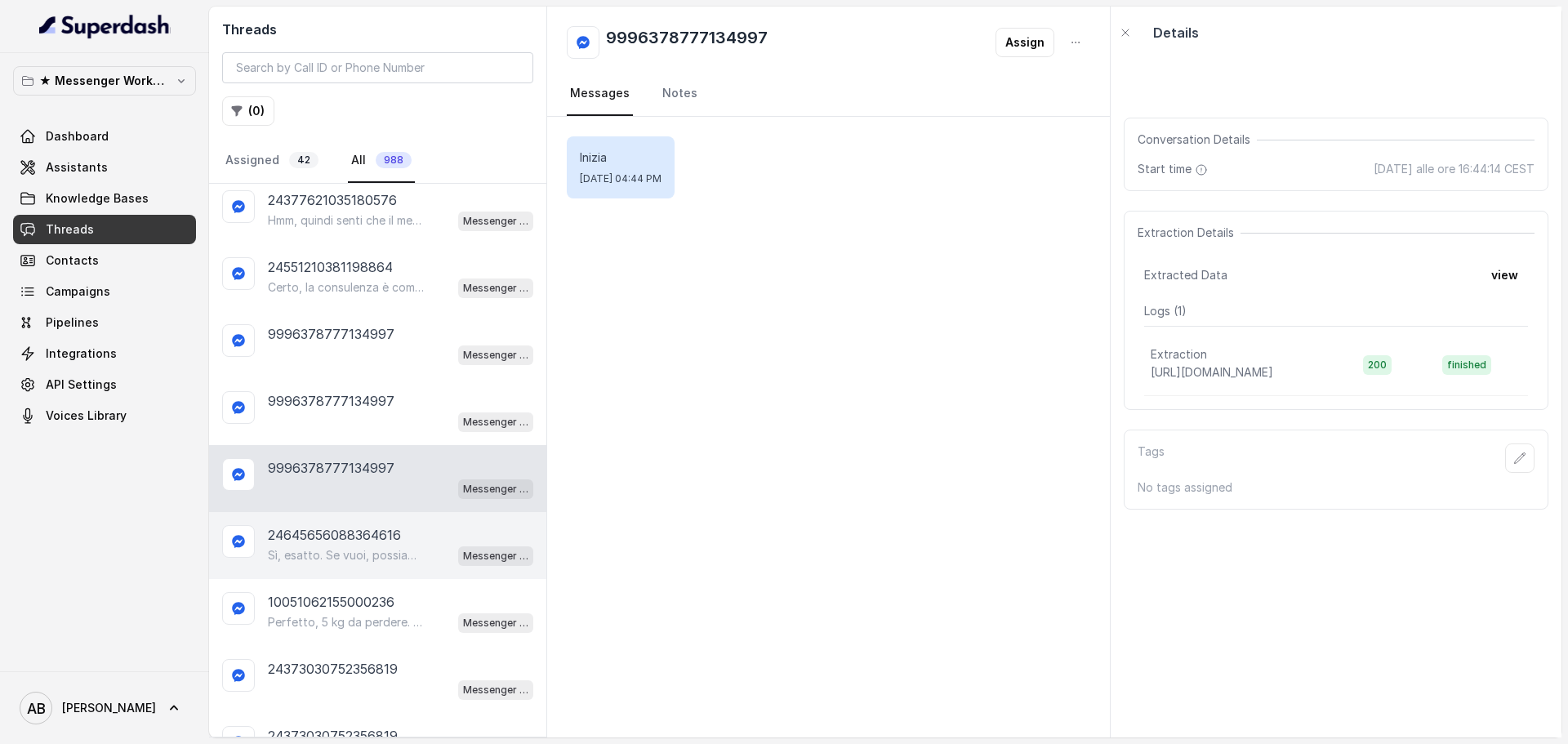
click at [326, 540] on p "24645656088364616" at bounding box center [333, 535] width 133 height 19
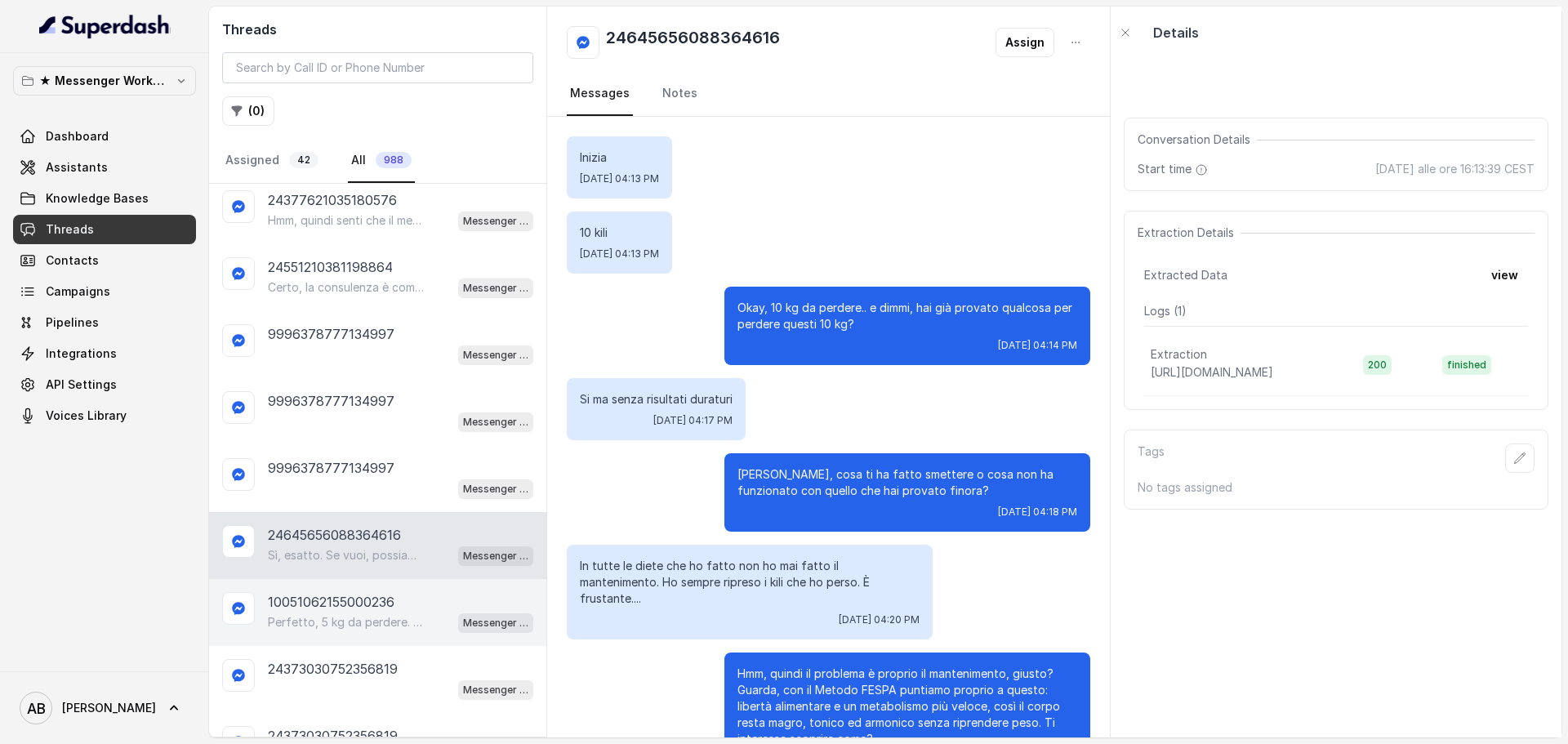
click at [374, 624] on p "Perfetto, 5 kg da perdere. Hai già provato qualcosa per raggiungere questo obie…" at bounding box center [346, 622] width 157 height 17
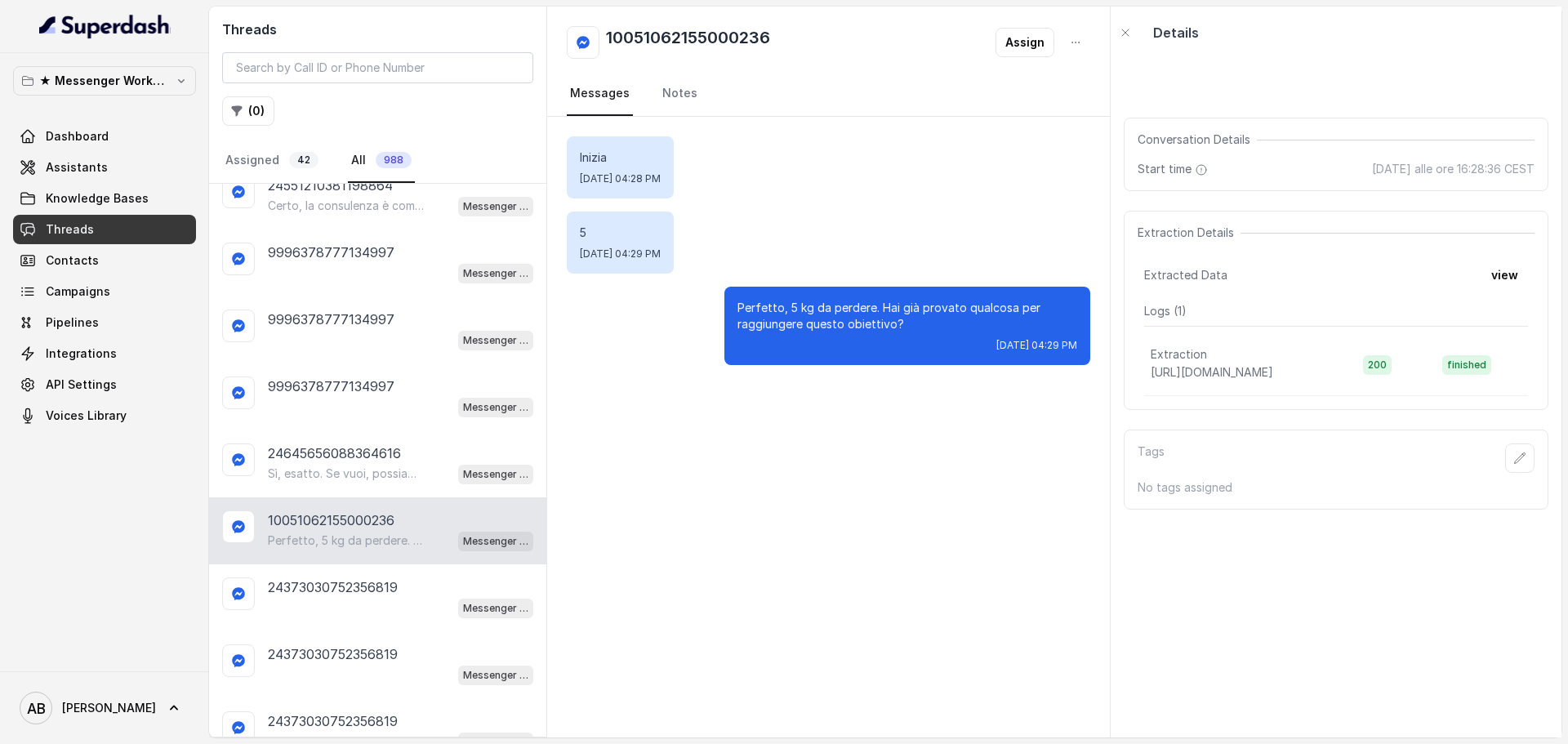
scroll to position [572, 0]
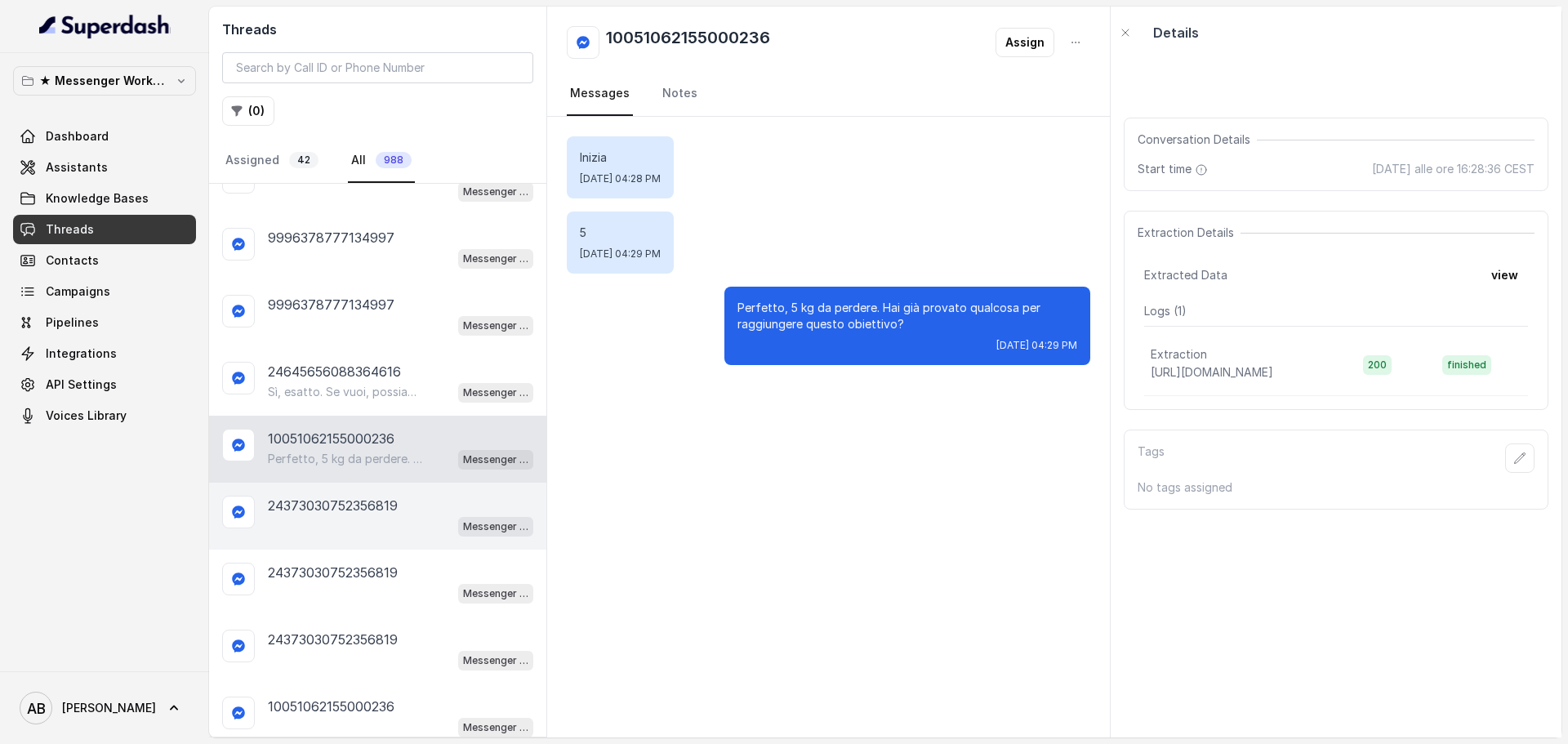
click at [267, 500] on p "24373030752356819" at bounding box center [333, 505] width 130 height 19
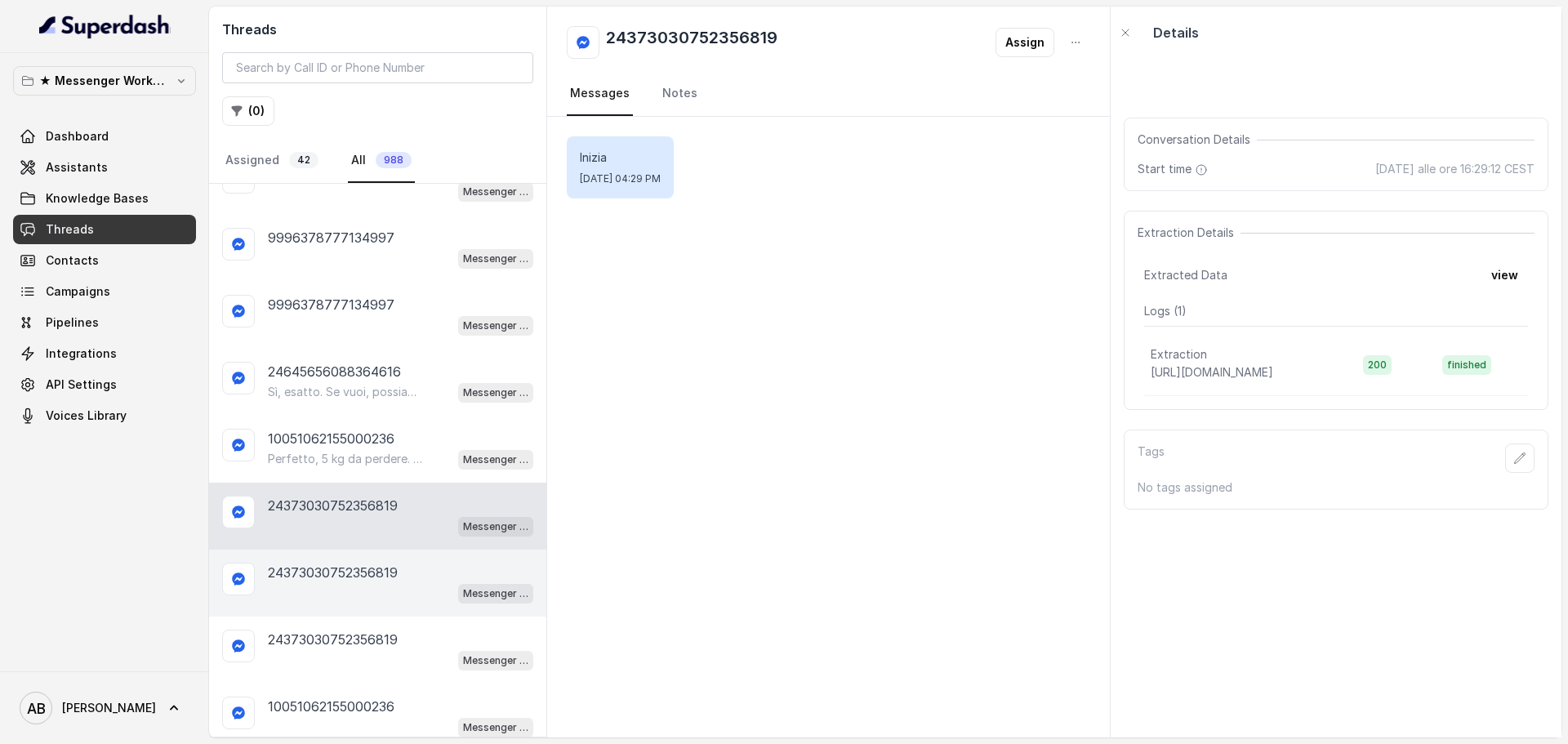
click at [401, 572] on div "24373030752356819" at bounding box center [400, 573] width 266 height 19
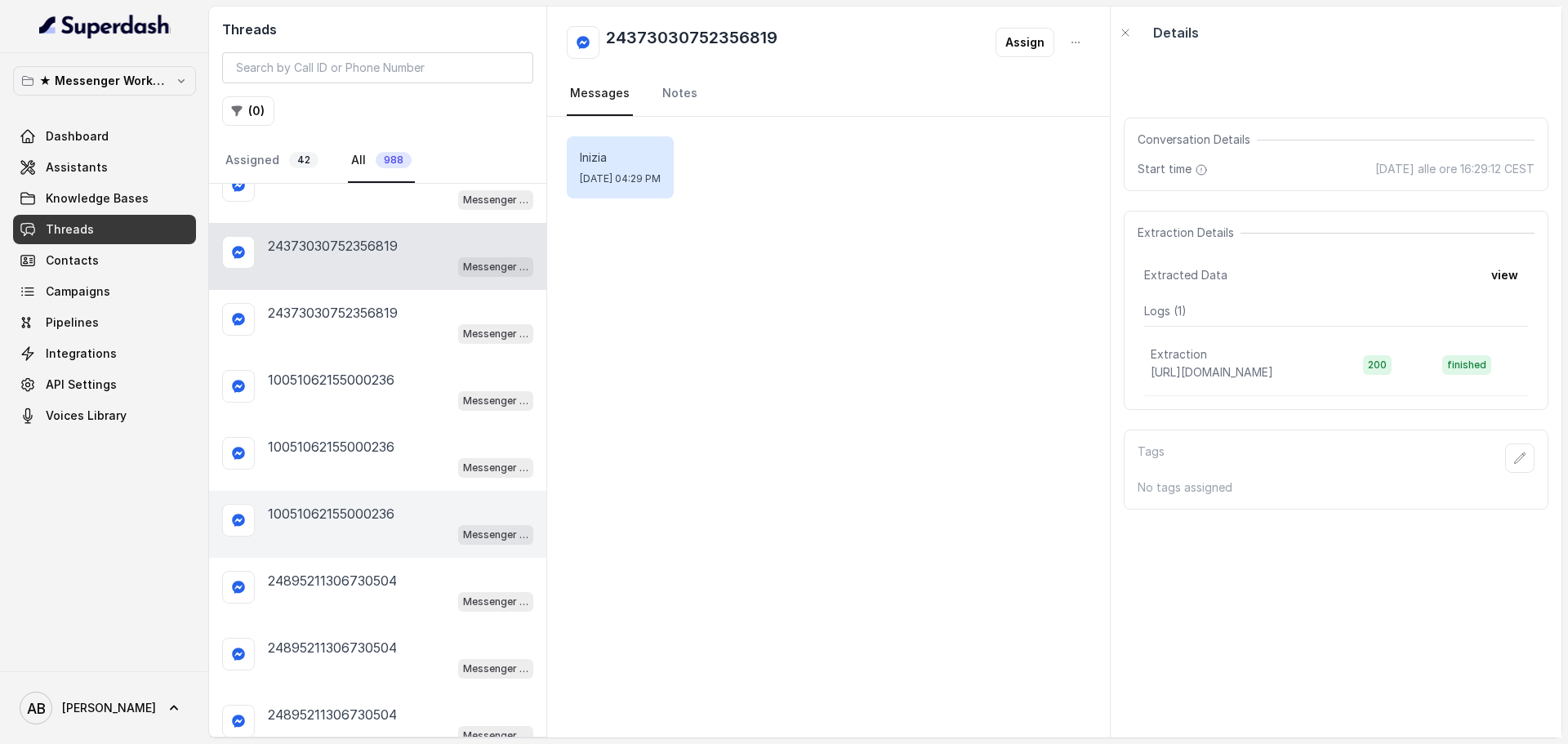
click at [389, 507] on p "10051062155000236" at bounding box center [331, 514] width 127 height 19
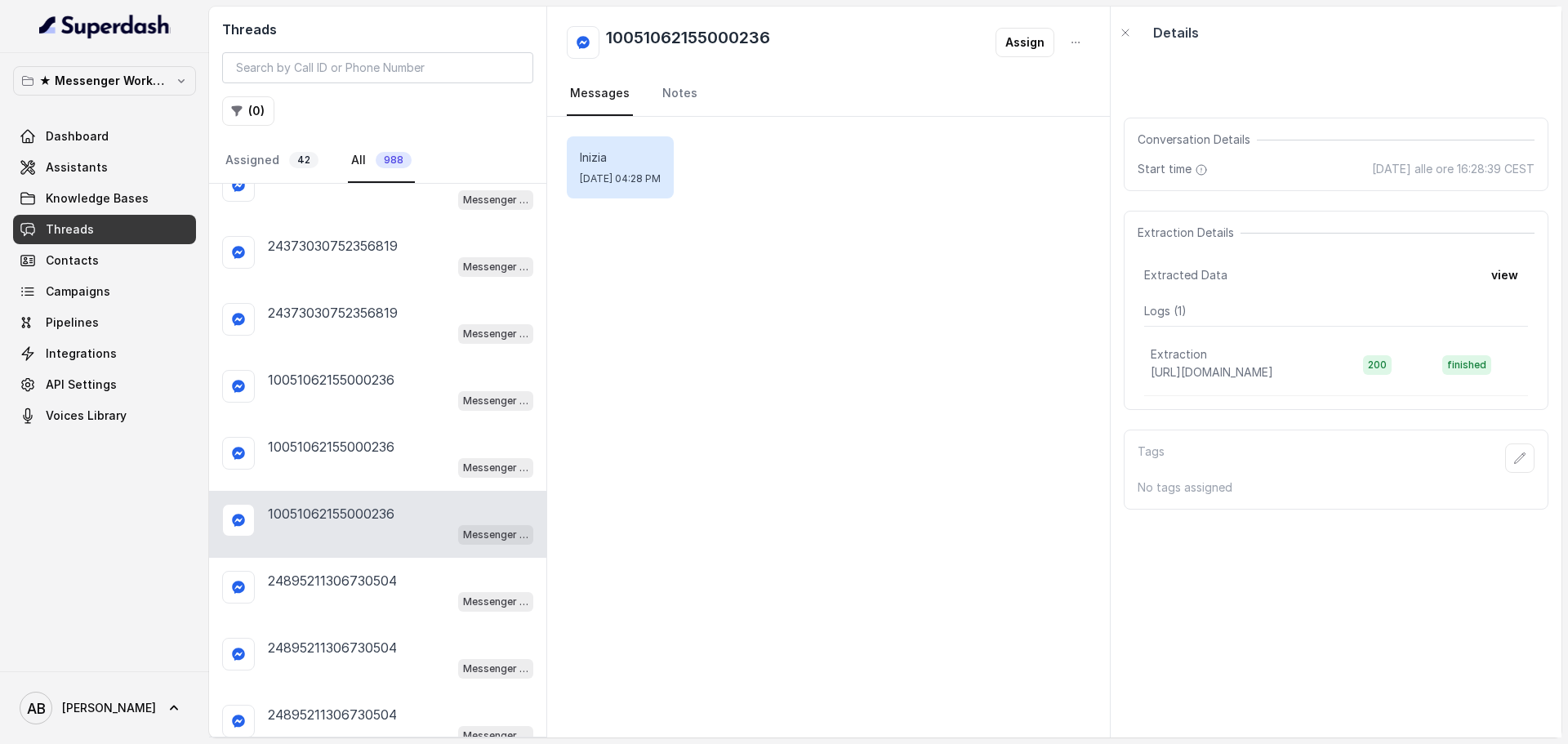
click at [386, 518] on p "10051062155000236" at bounding box center [331, 514] width 127 height 19
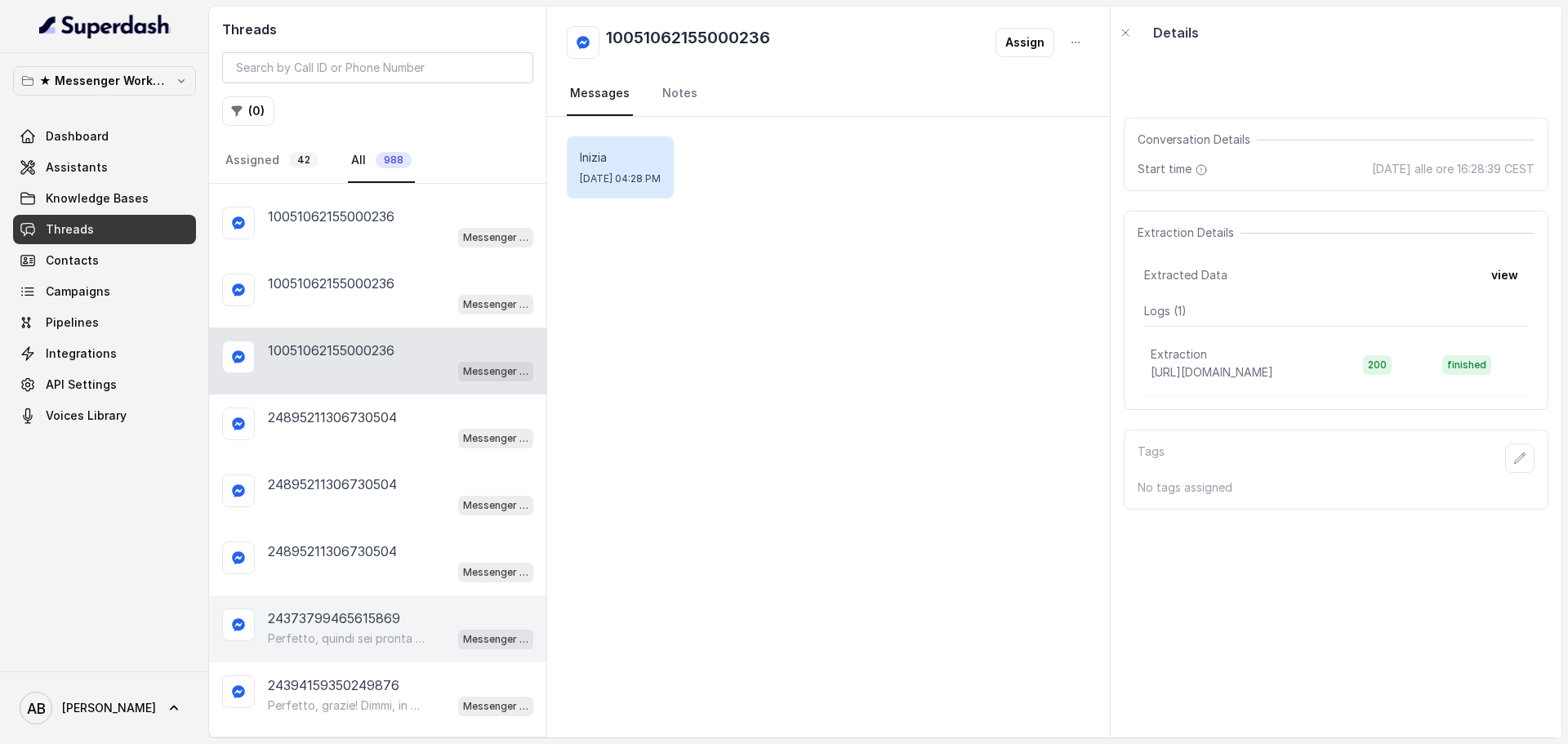
scroll to position [1143, 0]
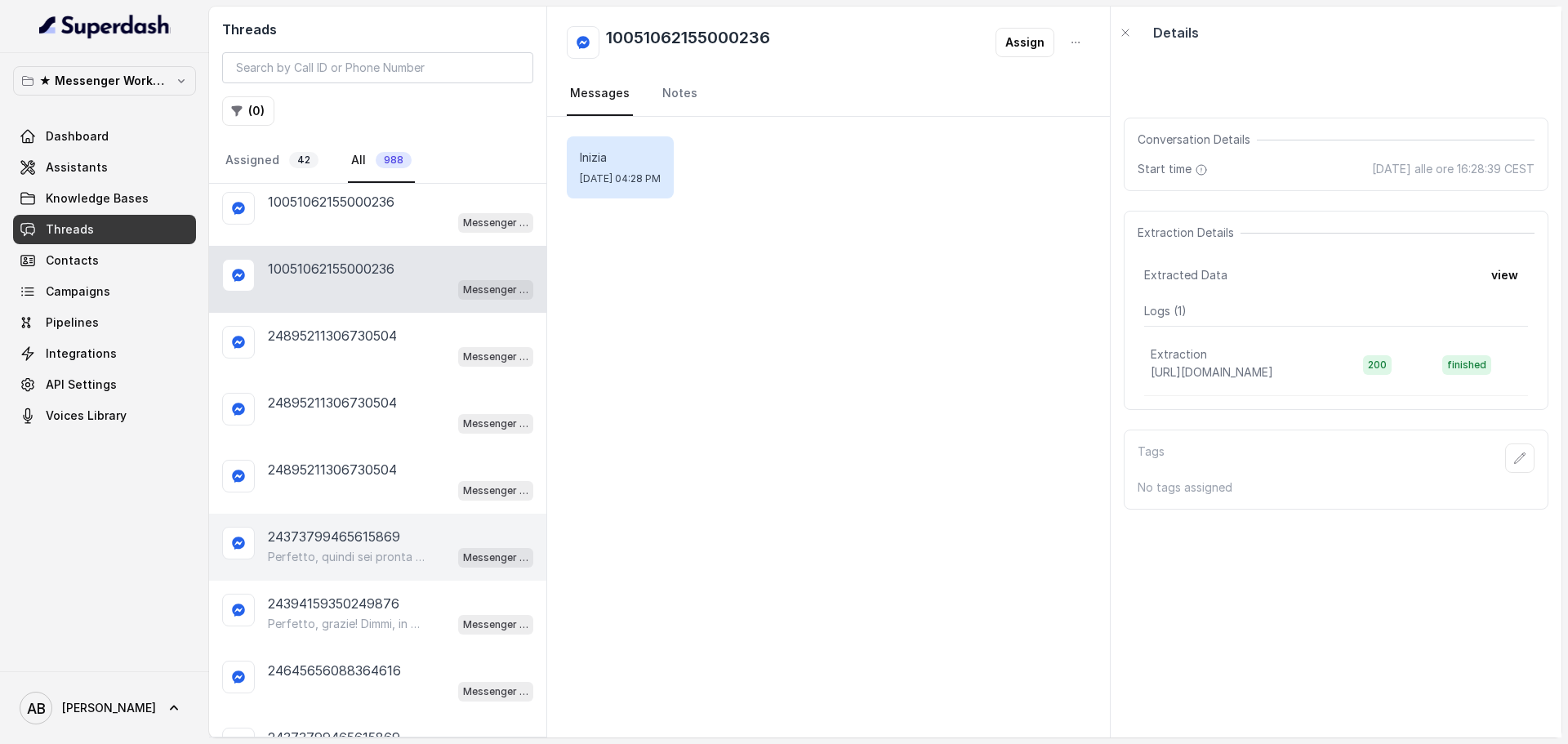
click at [384, 531] on div "9996378777134997 Perfetto, ti confermo la chiamata per [DATE] alle 17:00! Un no…" at bounding box center [377, 711] width 337 height 3341
click at [378, 552] on p "Perfetto, quindi sei pronta a scoprire un modo sostenibile per avere un corpo m…" at bounding box center [346, 557] width 157 height 17
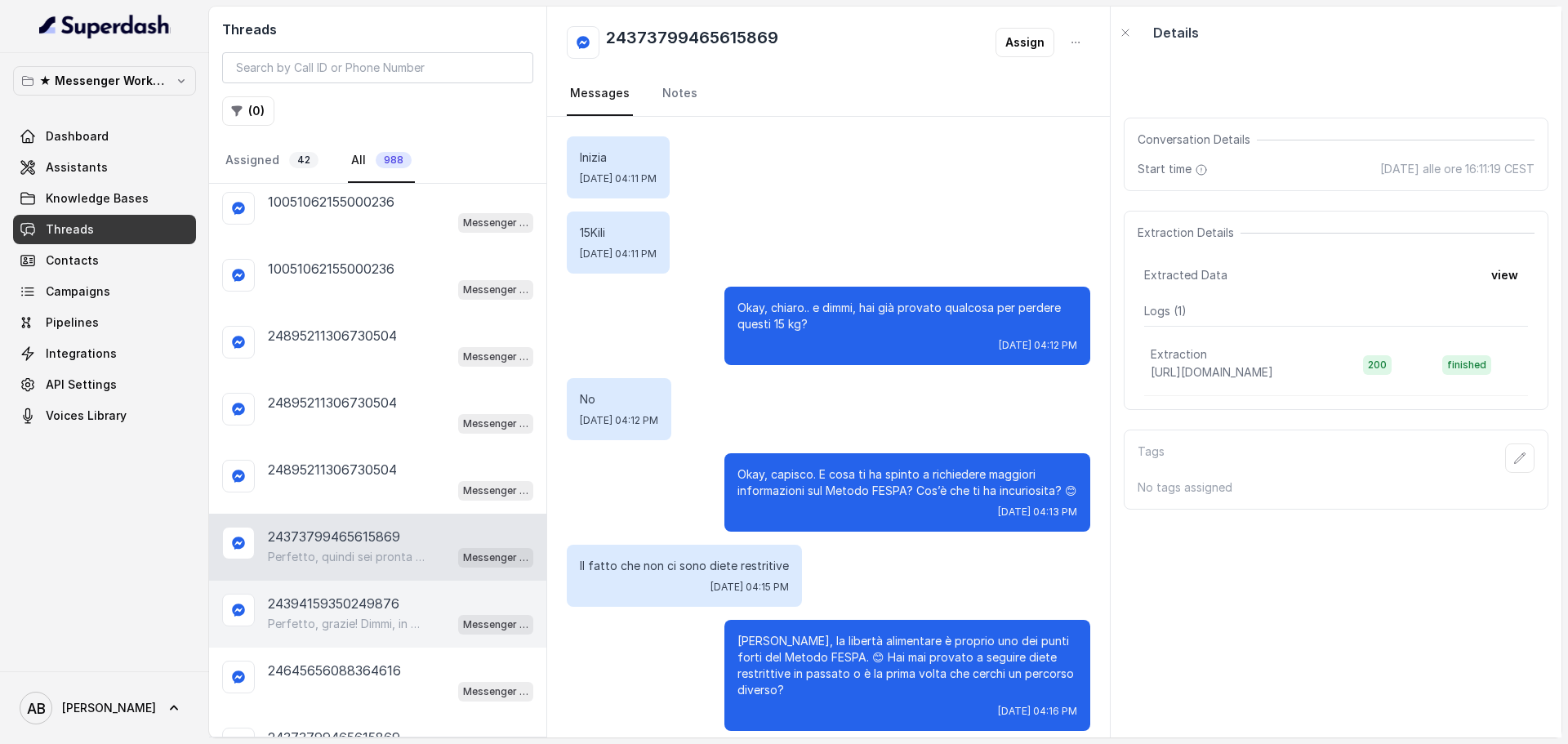
scroll to position [1306, 0]
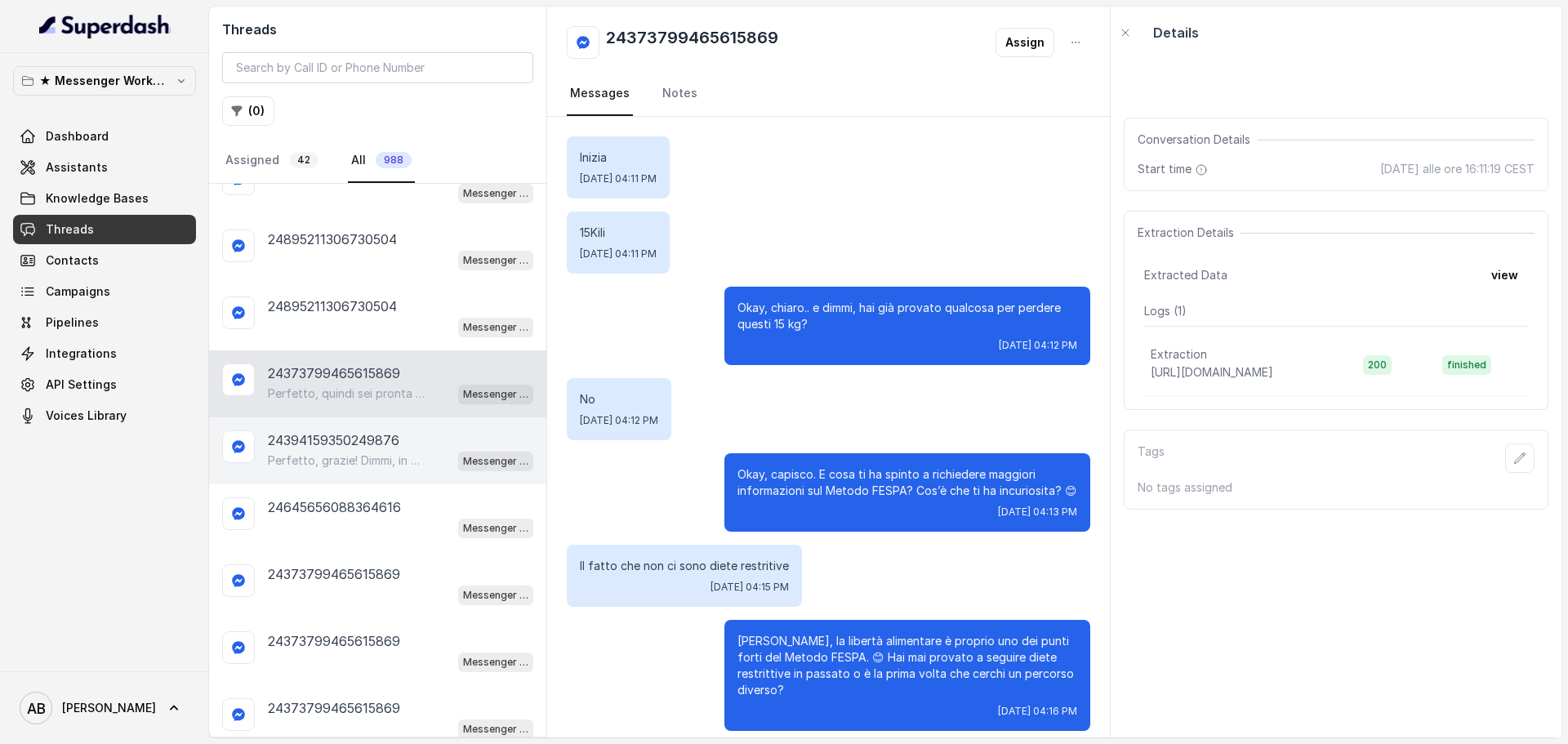
click at [343, 480] on div "24394159350249876 Perfetto, grazie! Dimmi, in quale giorno e a che ora preferis…" at bounding box center [377, 450] width 337 height 67
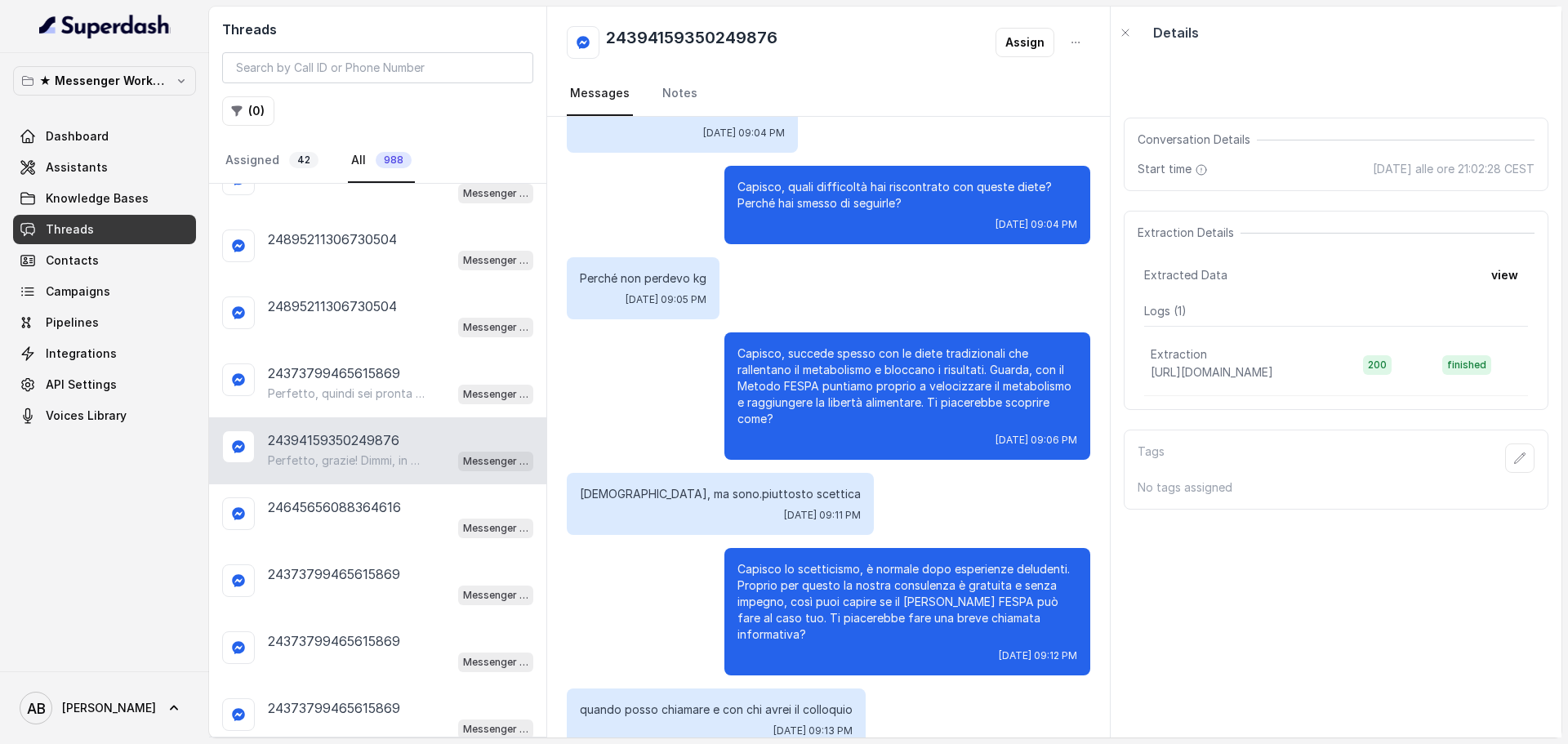
scroll to position [934, 0]
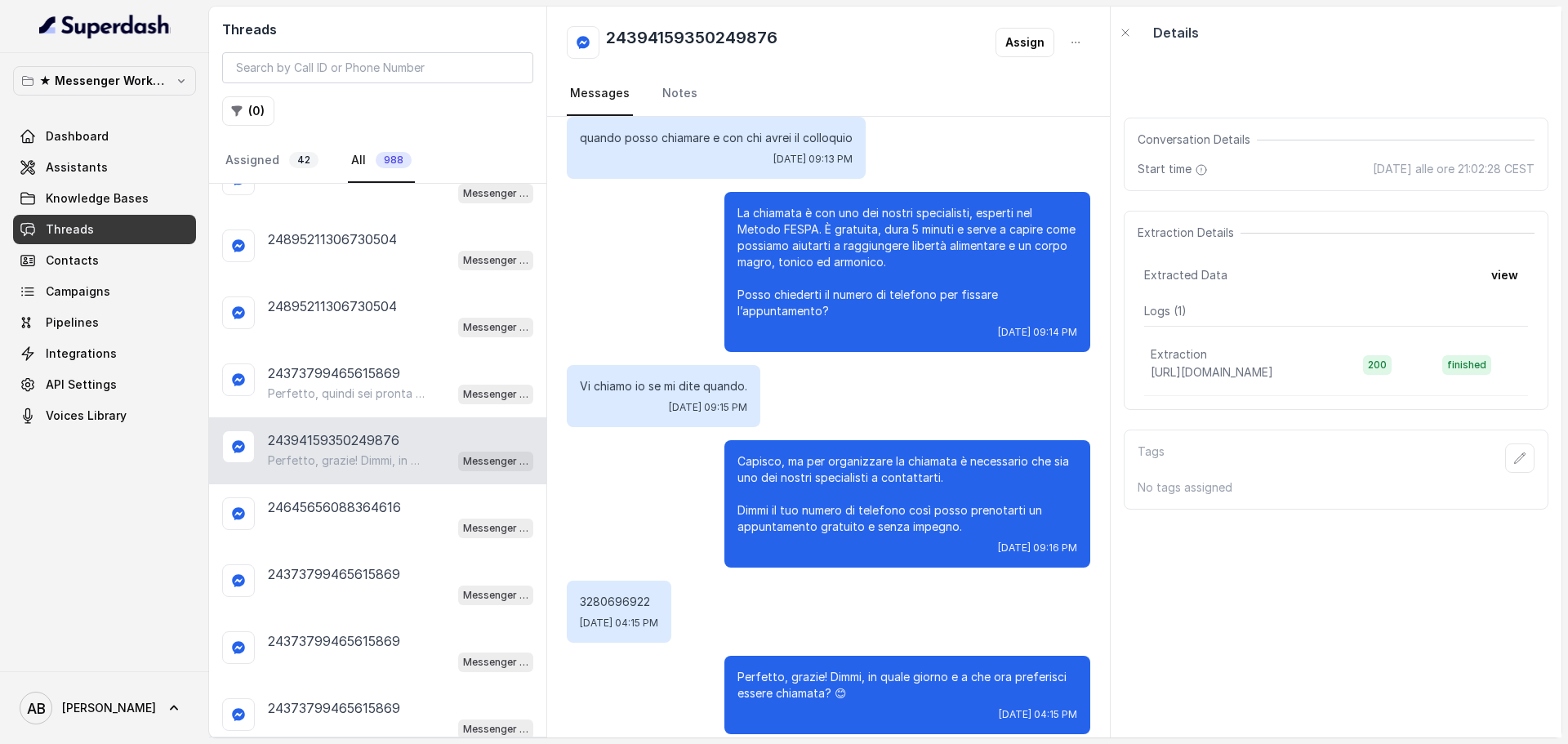
click at [619, 670] on div "Perfetto, grazie! Dimmi, in quale giorno e a che ora preferisci essere chiamata…" at bounding box center [828, 694] width 524 height 78
click at [626, 580] on div "3280696922 [DATE] 04:15 PM" at bounding box center [619, 611] width 105 height 62
click at [626, 594] on p "3280696922" at bounding box center [619, 602] width 78 height 17
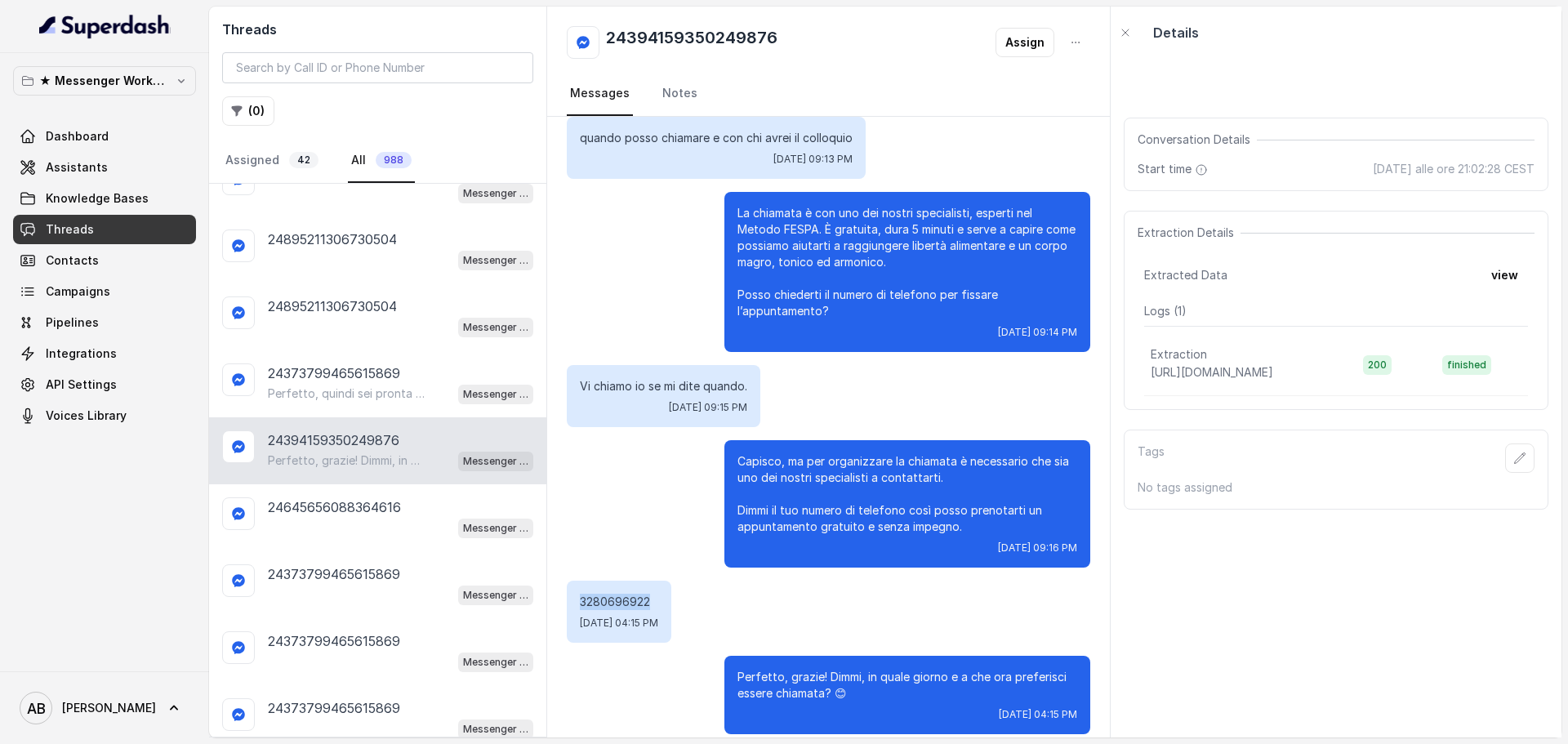
copy p "3280696922"
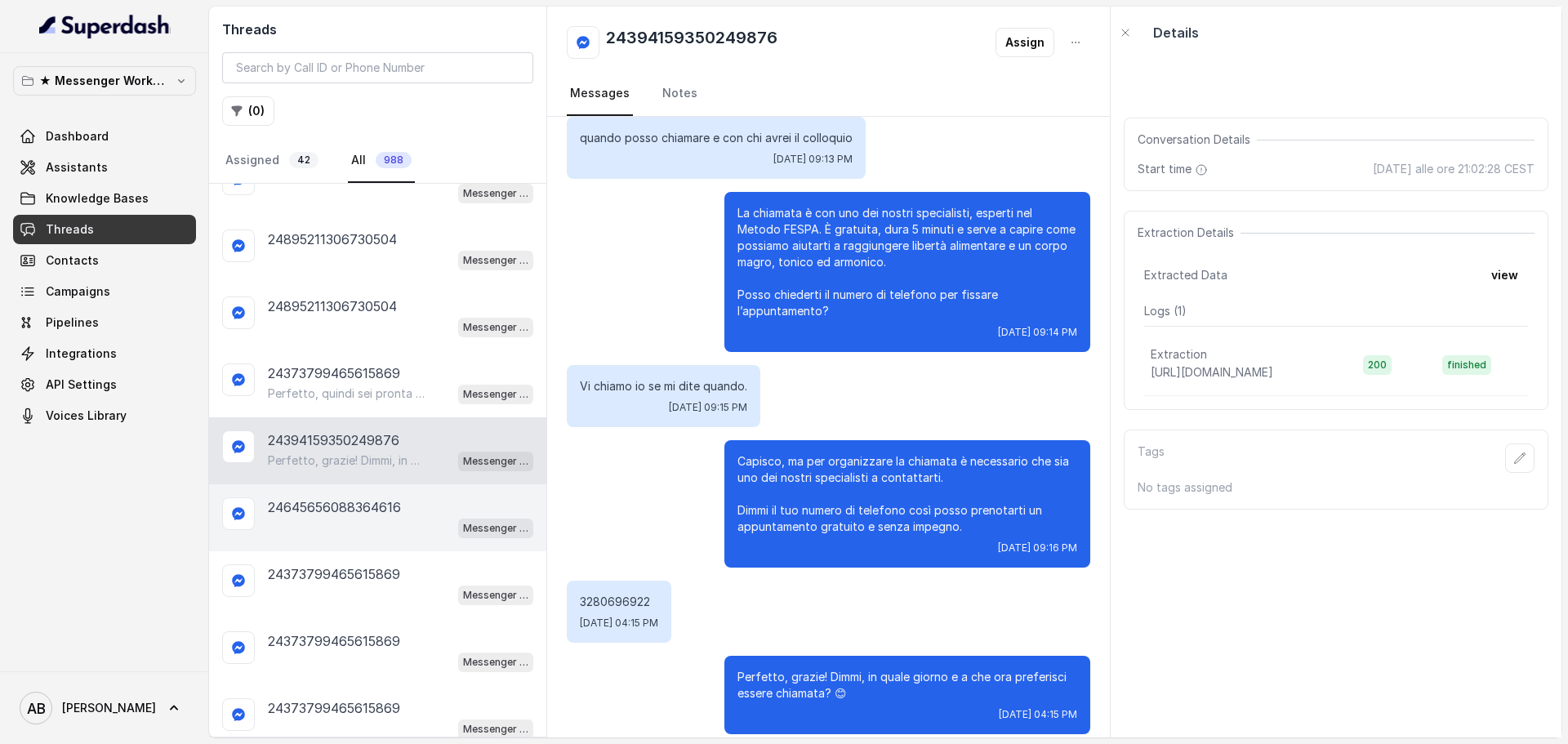
click at [384, 529] on div "Messenger Metodo FESPA v2" at bounding box center [400, 528] width 266 height 21
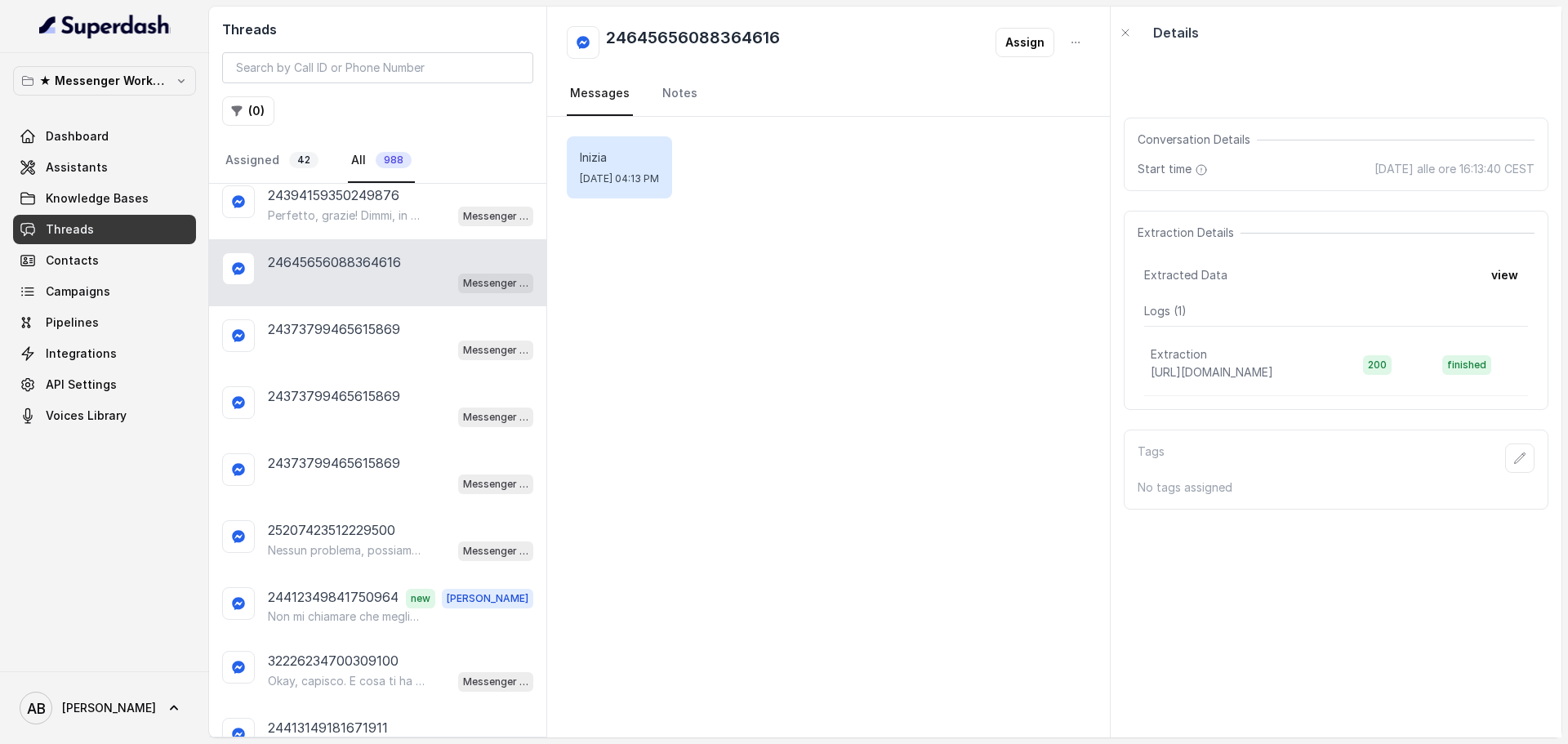
scroll to position [1633, 0]
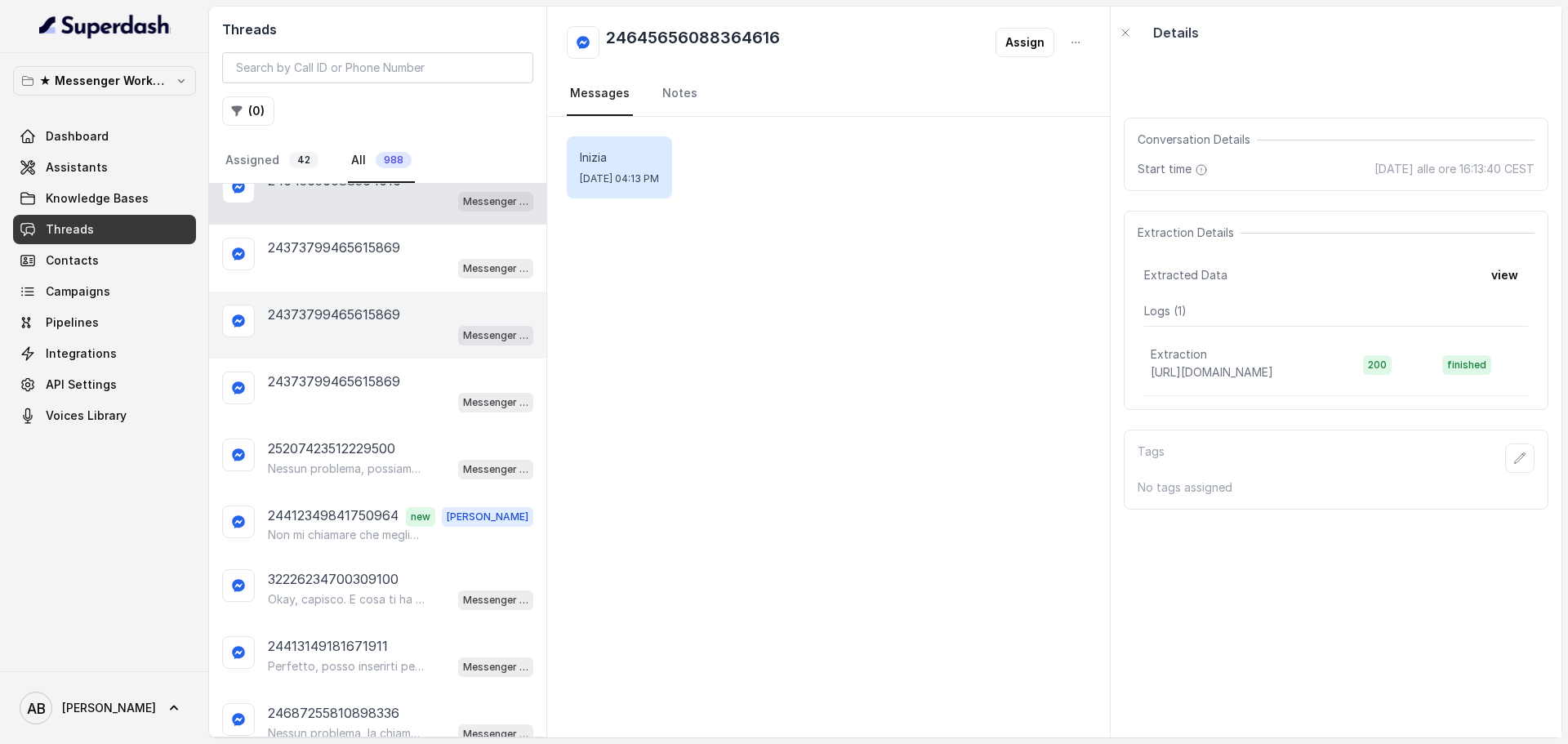
click at [404, 355] on div "24373799465615869 Messenger Metodo FESPA v2" at bounding box center [377, 325] width 337 height 67
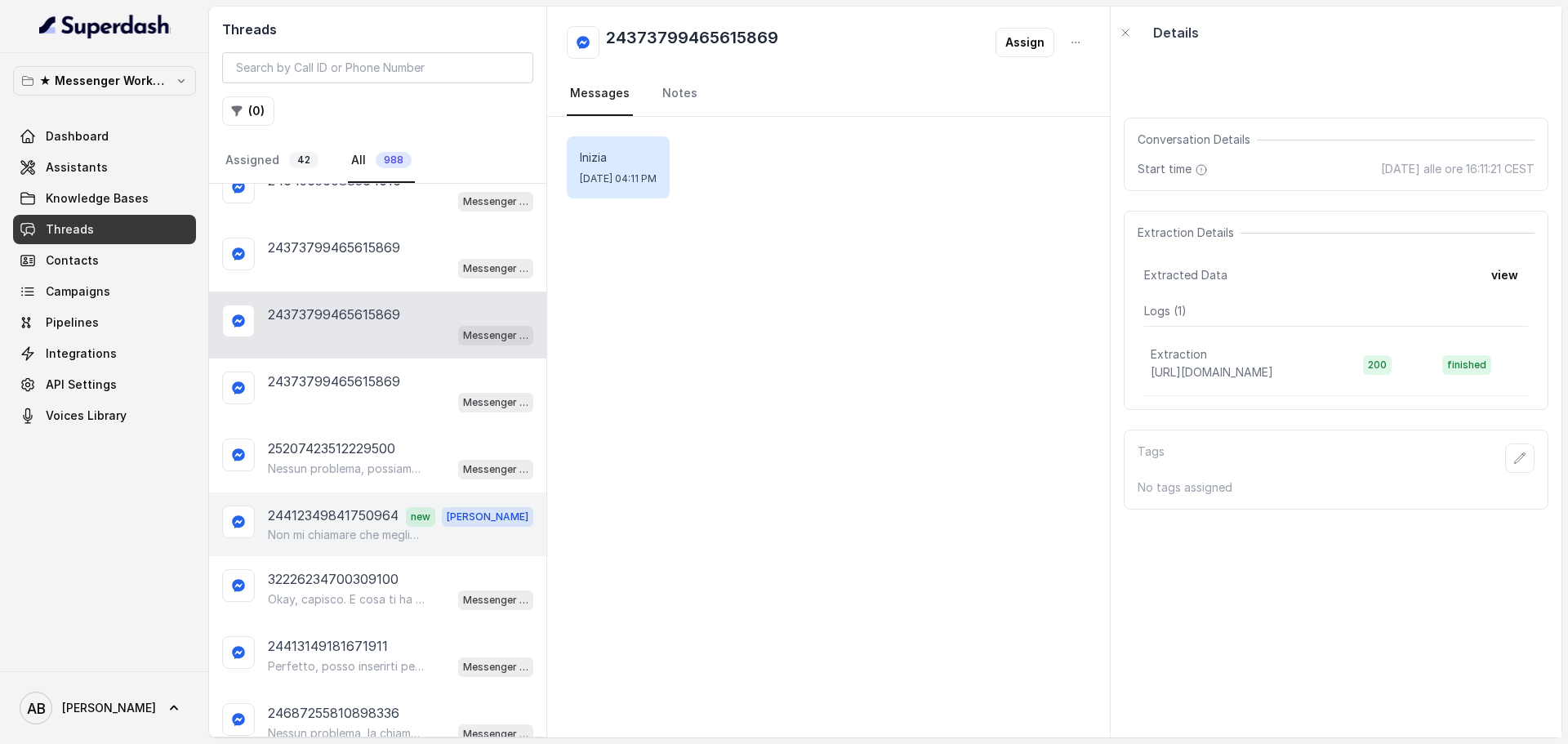
click at [346, 478] on div "Nessun problema, possiamo fissare la chiamata nel giorno e all’orario che prefe…" at bounding box center [400, 469] width 266 height 21
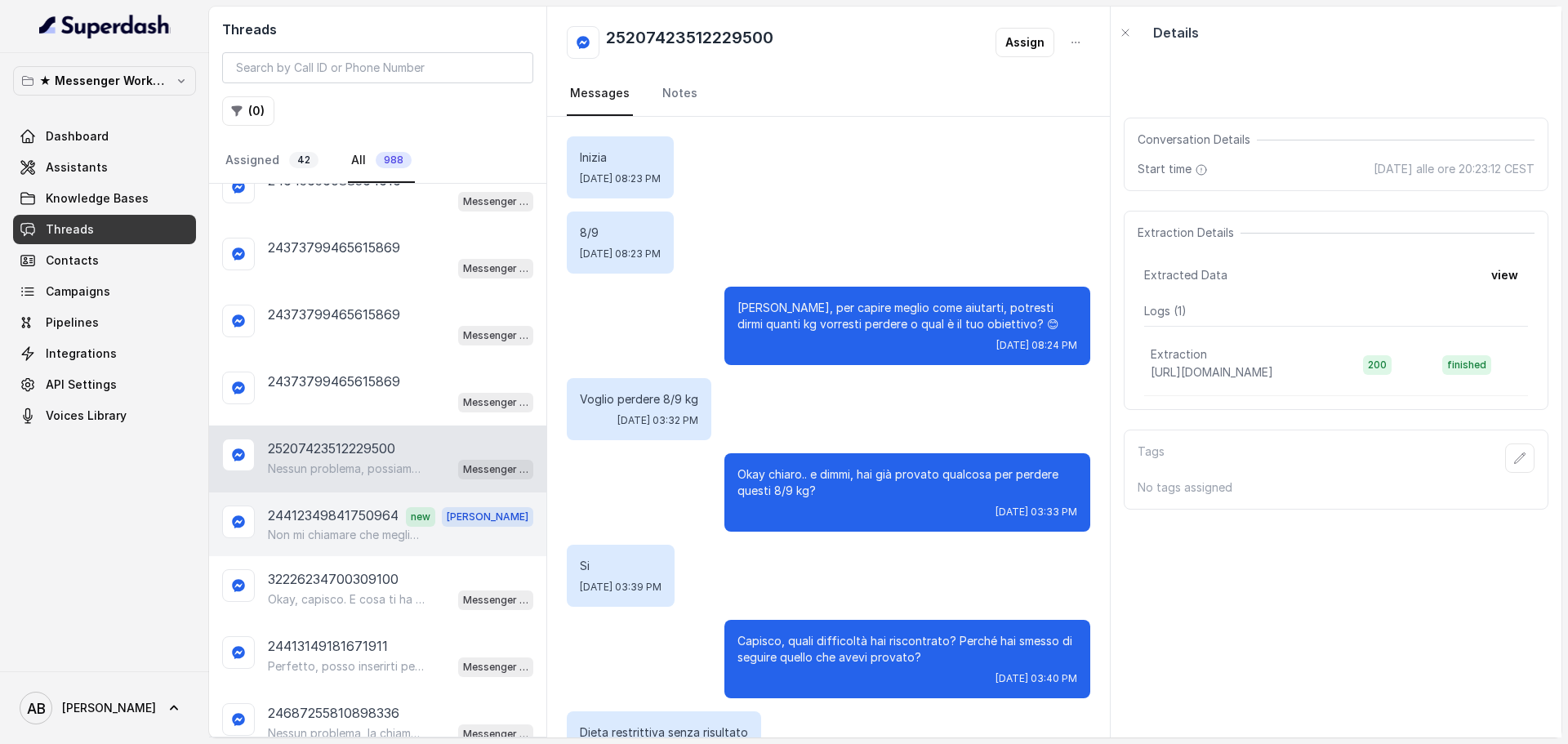
scroll to position [594, 0]
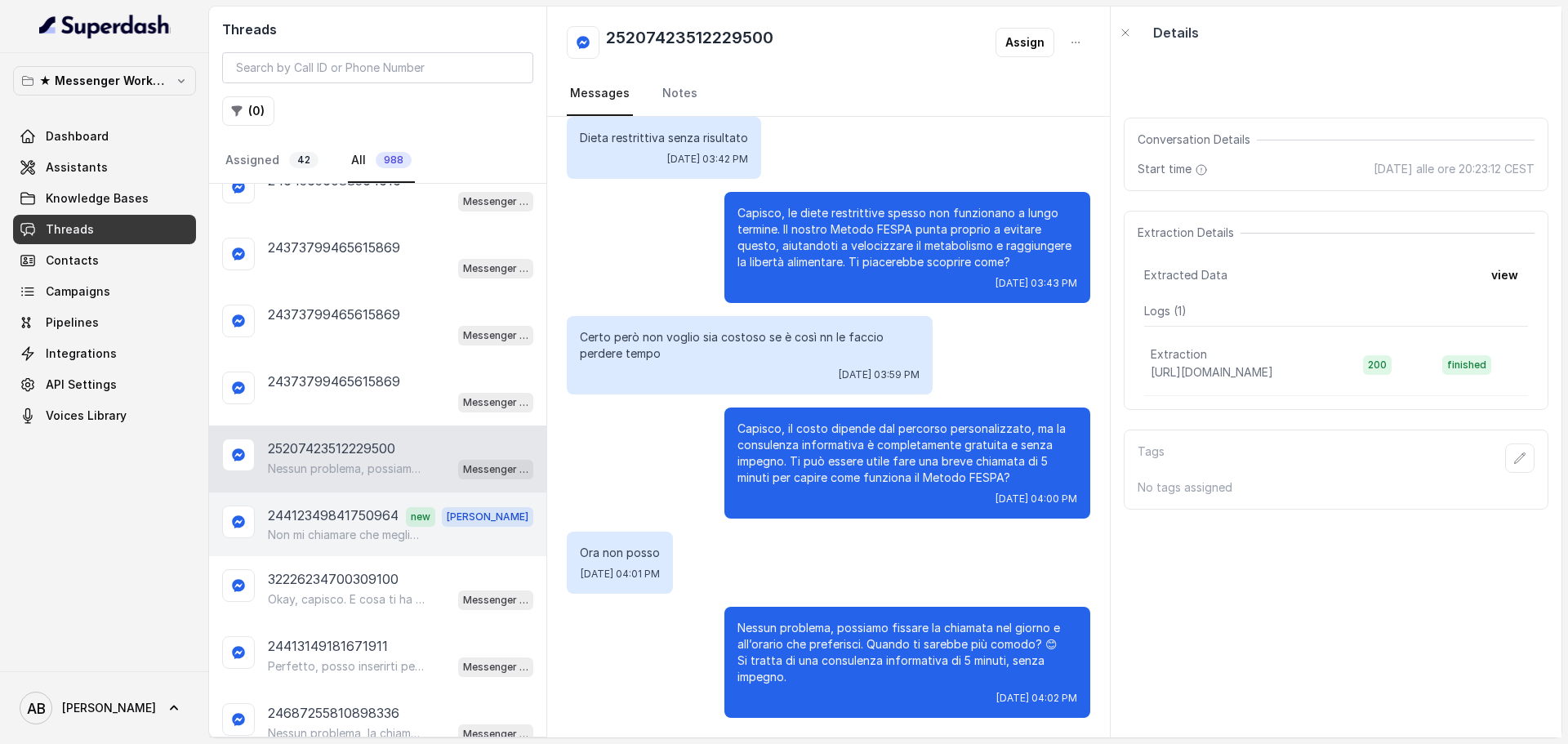
click at [350, 507] on p "24412349841750964" at bounding box center [333, 516] width 131 height 21
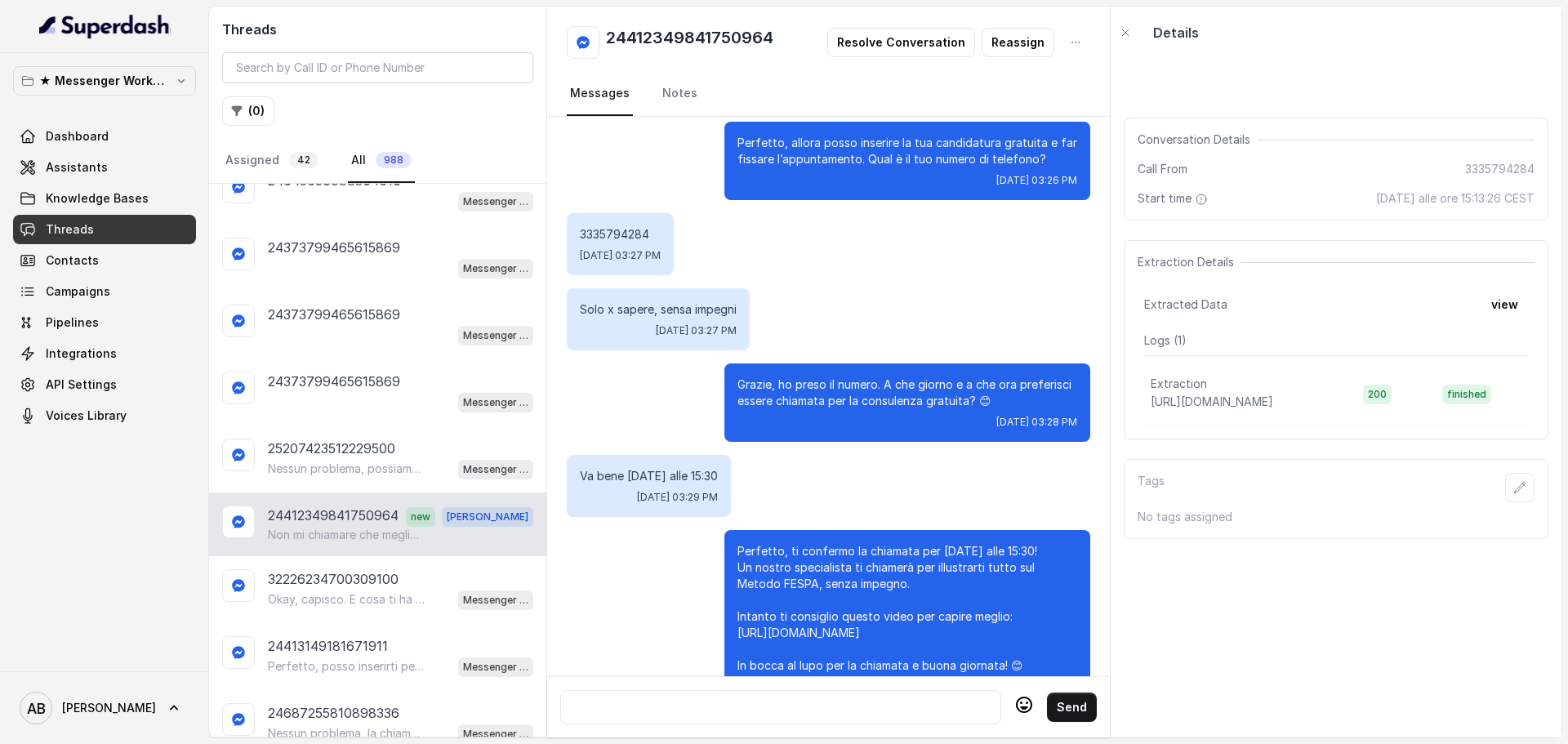
scroll to position [2089, 0]
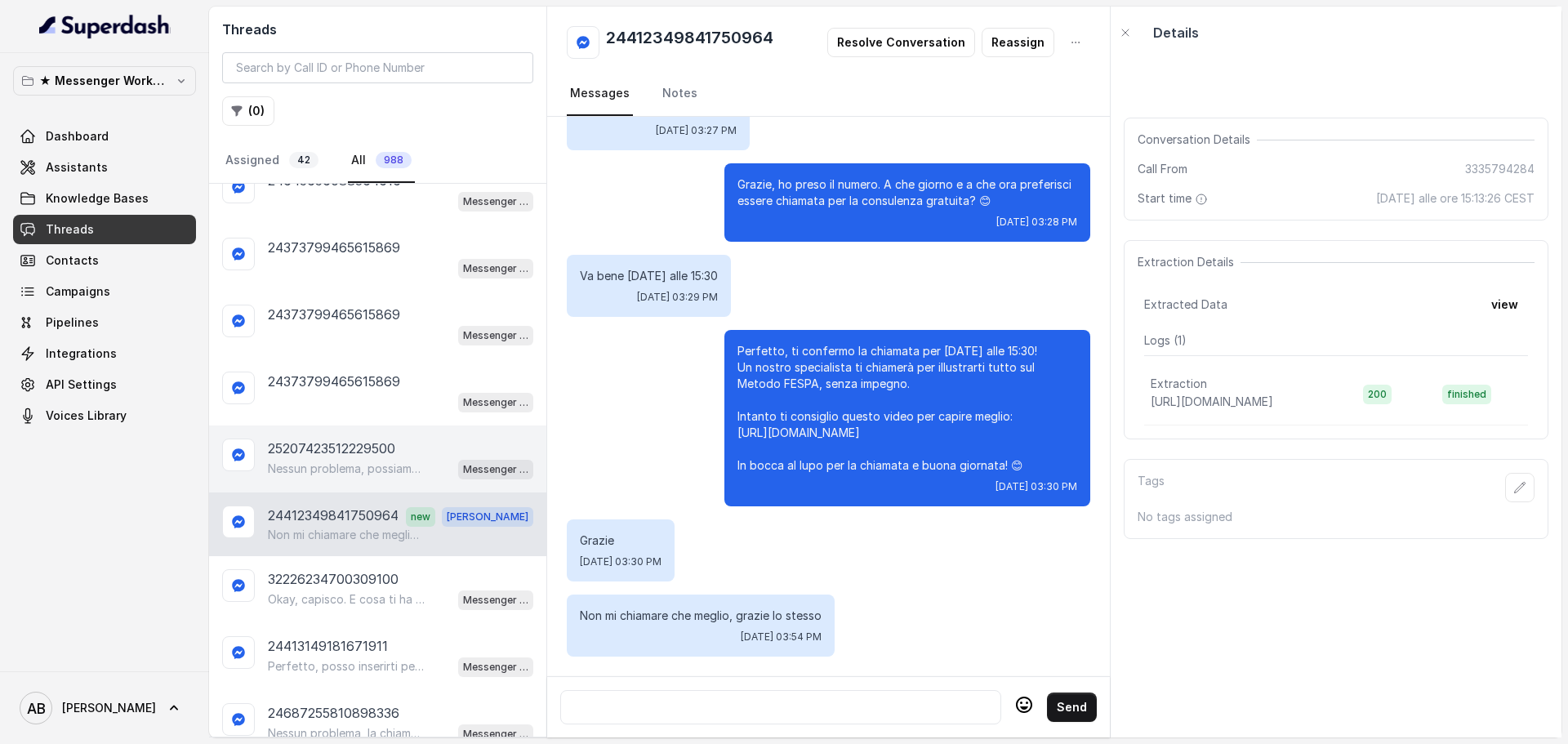
click at [395, 441] on p "25207423512229500" at bounding box center [331, 449] width 128 height 19
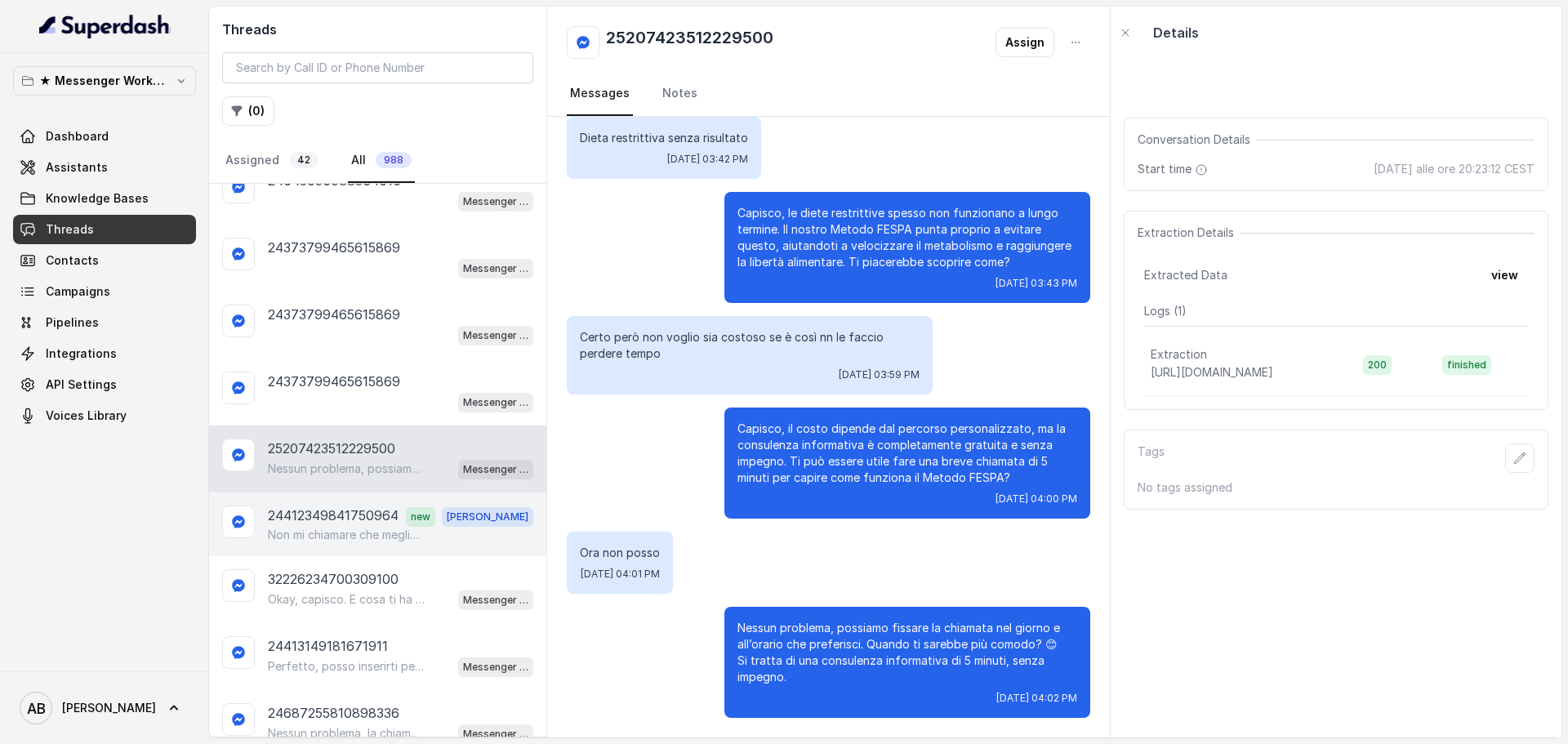
click at [363, 512] on p "24412349841750964" at bounding box center [333, 516] width 131 height 21
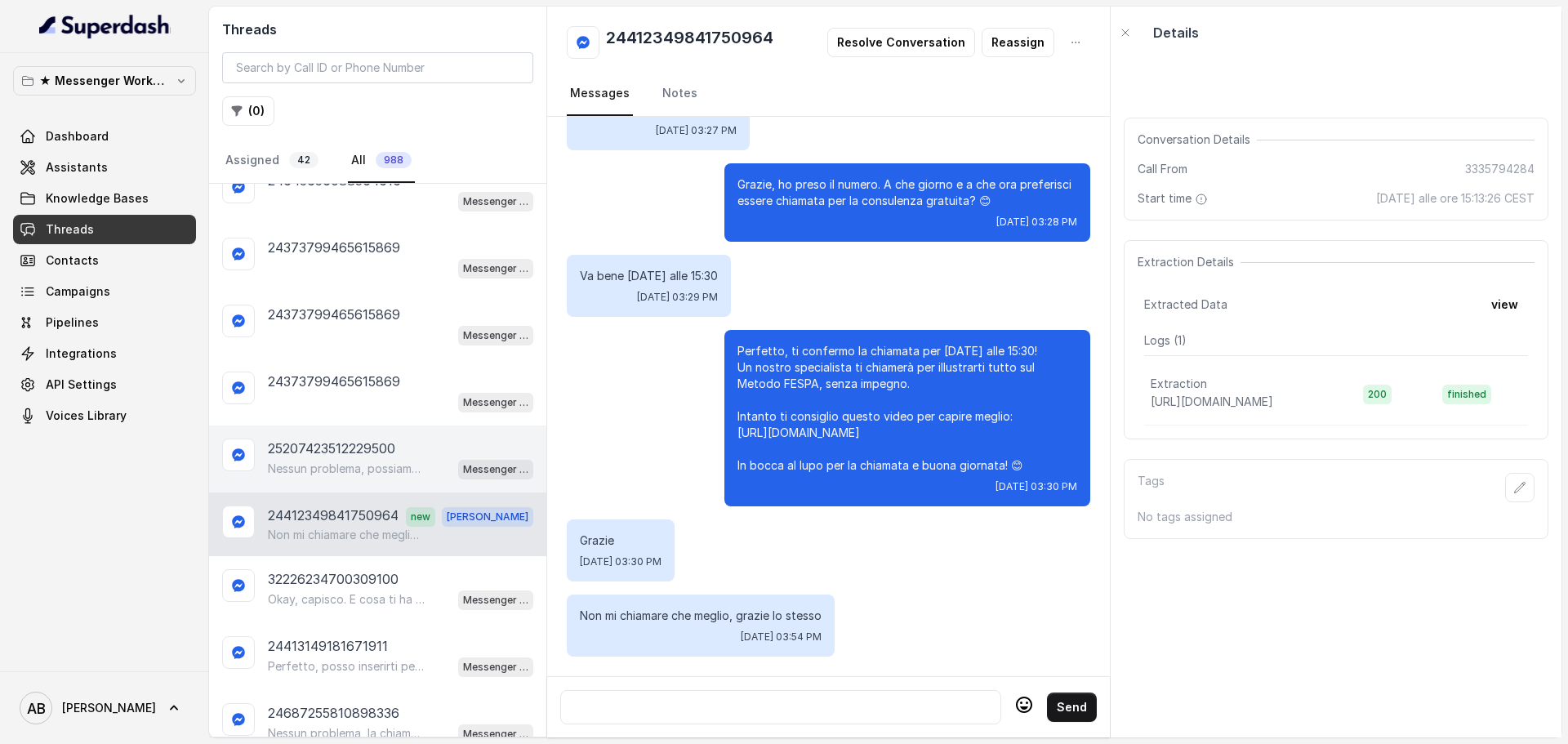
click at [353, 457] on p "25207423512229500" at bounding box center [331, 449] width 128 height 19
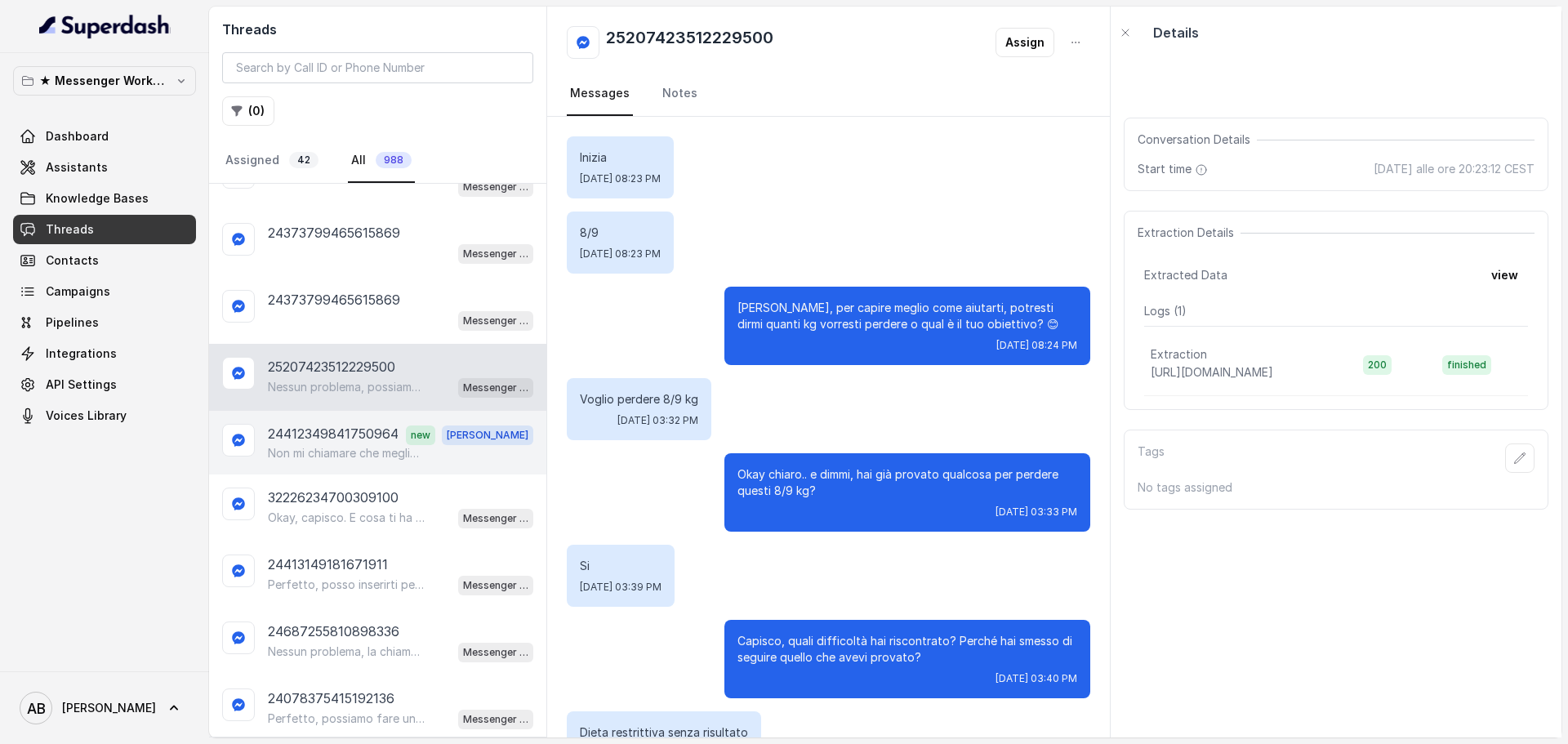
click at [369, 461] on div "24412349841750964 new [PERSON_NAME] mi chiamare che meglio, grazie lo stesso" at bounding box center [377, 442] width 337 height 63
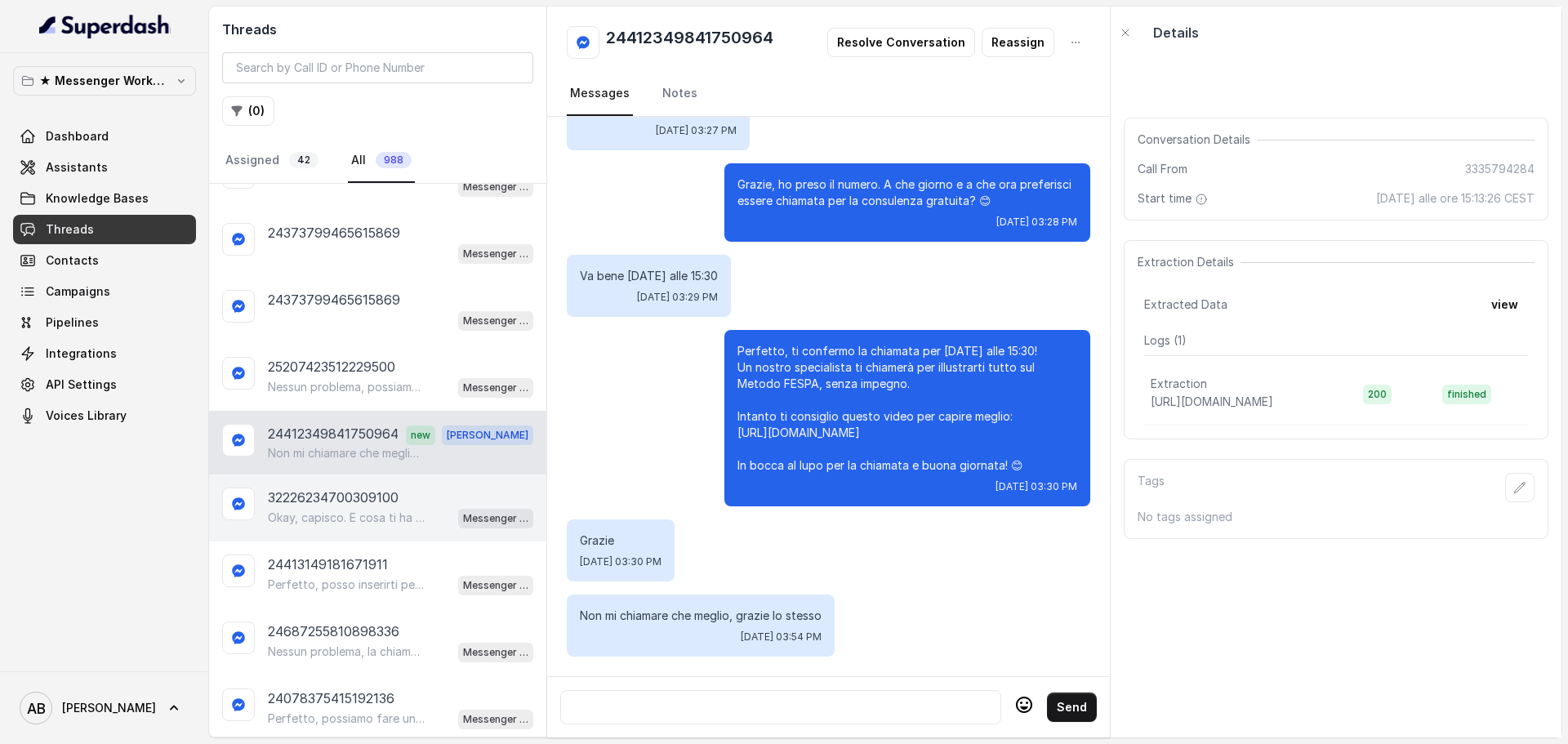
click at [368, 514] on p "Okay, capisco. E cosa ti ha spinto a richiedere informazioni sul Metodo FESPA? …" at bounding box center [346, 517] width 157 height 17
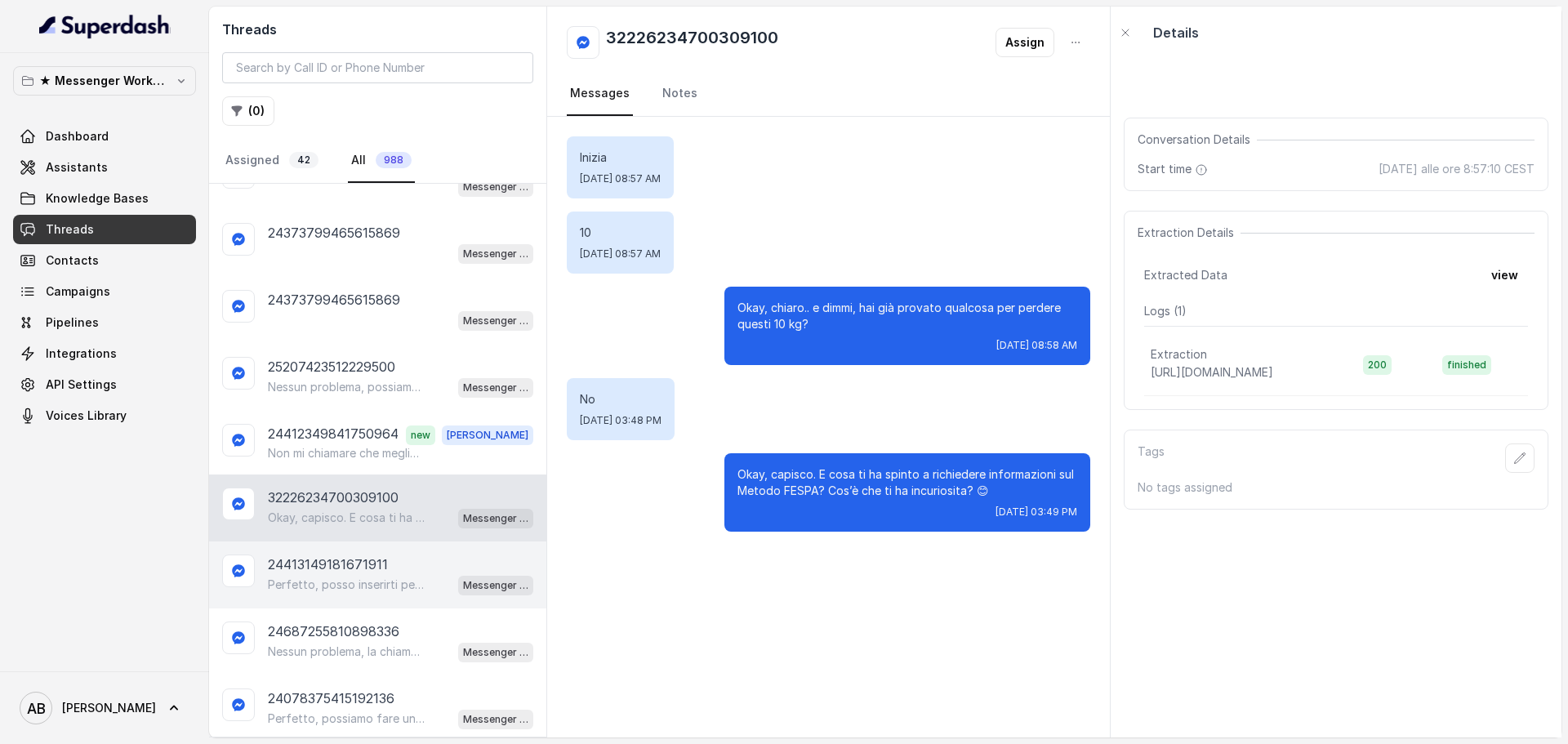
click at [321, 586] on p "Perfetto, posso inserirti per [DATE] alle 14:40. Prima però, qual è il tuo nume…" at bounding box center [346, 584] width 157 height 17
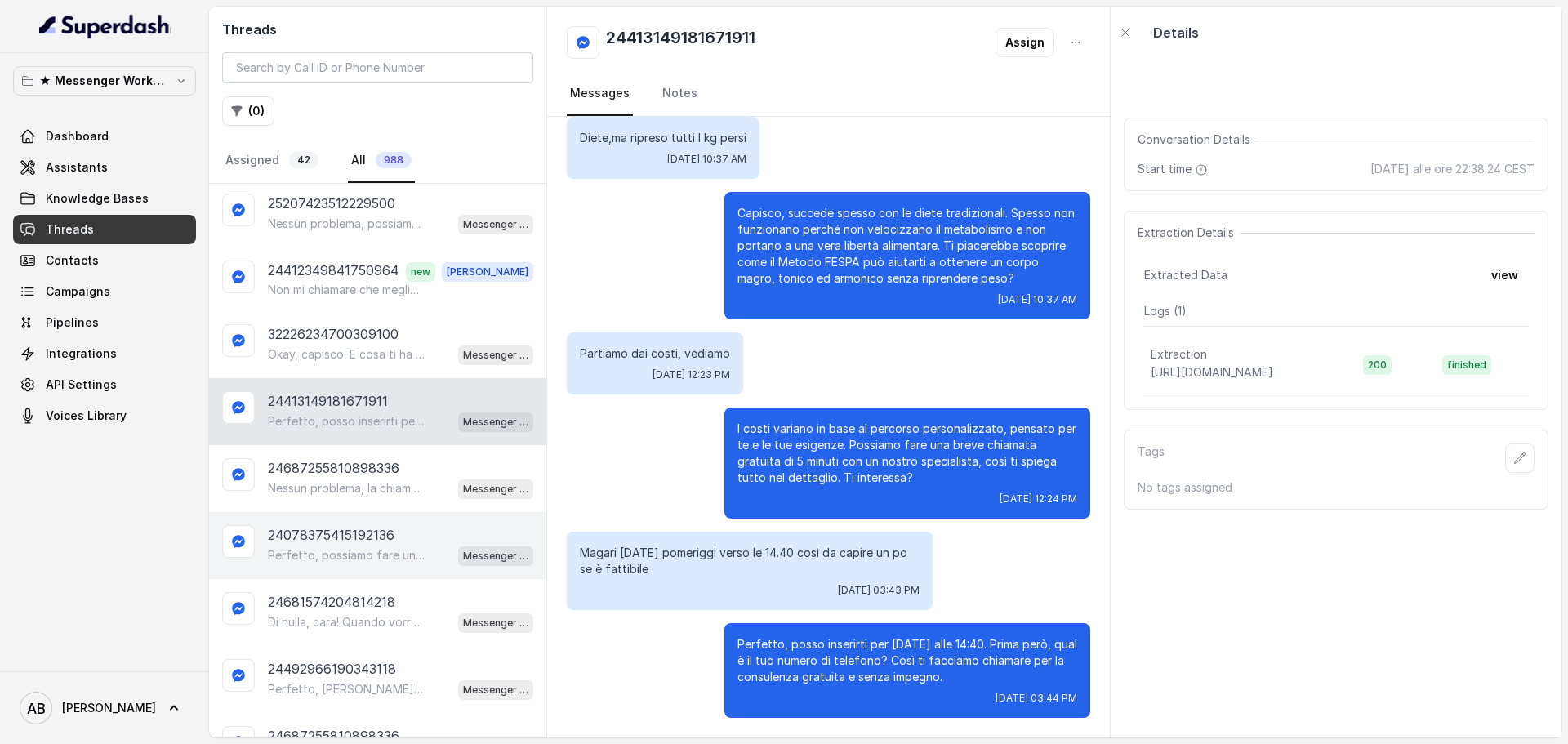
click at [281, 552] on p "Perfetto, possiamo fare una breve chiamata informativa di 5 minuti, gratuita e …" at bounding box center [346, 555] width 157 height 17
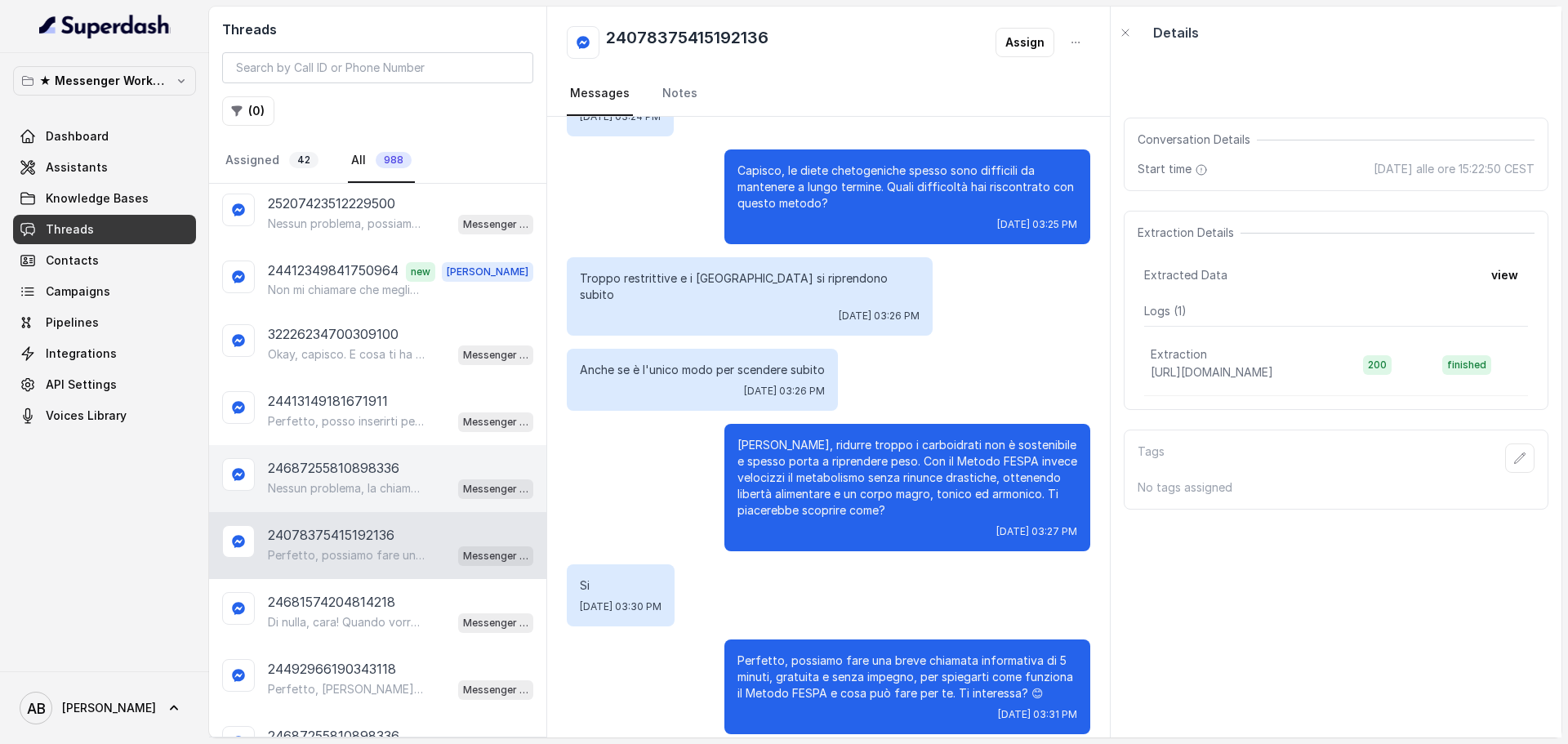
click at [343, 459] on p "24687255810898336" at bounding box center [333, 468] width 131 height 19
